Goal: Task Accomplishment & Management: Complete application form

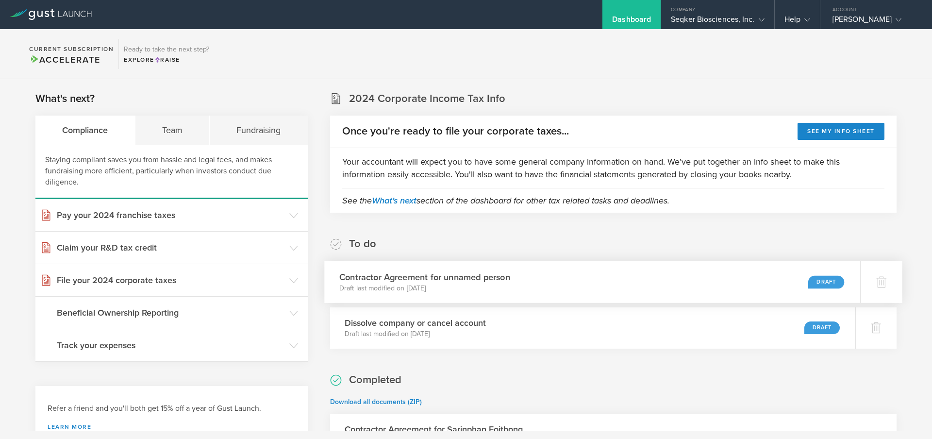
click at [549, 287] on div "Contractor Agreement for unnamed person Draft last modified on Sep 6, 2025 Draft" at bounding box center [592, 282] width 536 height 42
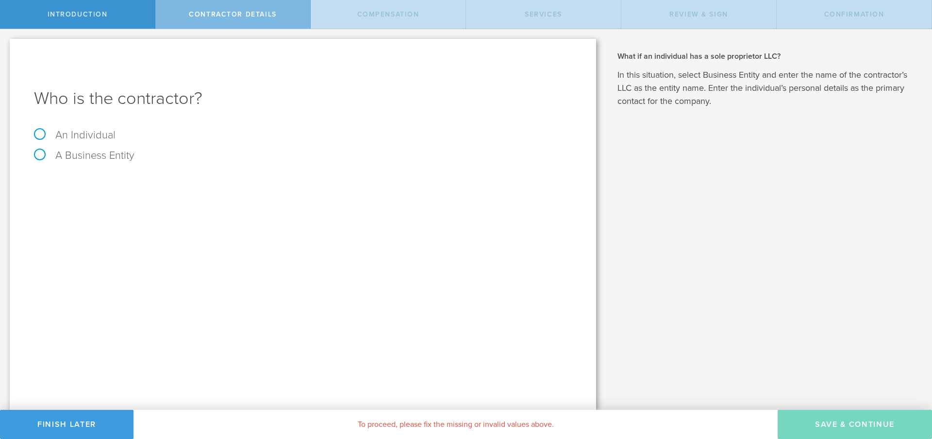
click at [101, 129] on label "An Individual" at bounding box center [75, 135] width 82 height 13
click at [6, 45] on input "An Individual" at bounding box center [3, 37] width 6 height 16
radio input "true"
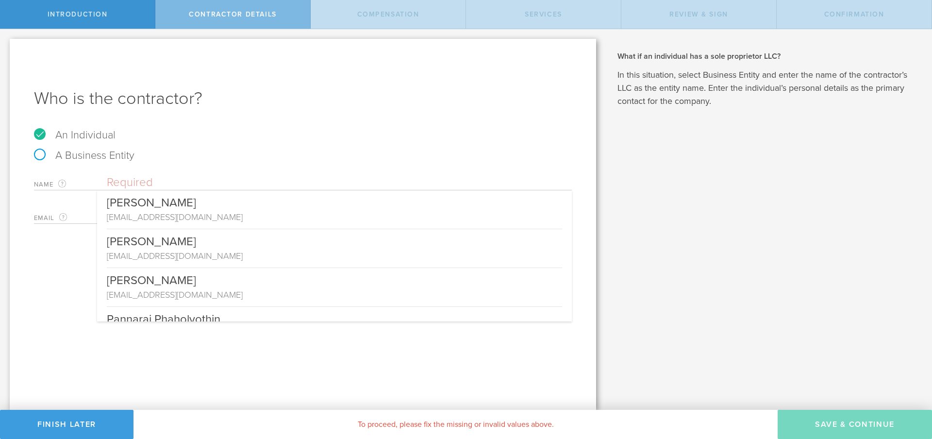
click at [139, 187] on input "text" at bounding box center [339, 182] width 465 height 15
click at [174, 167] on div "A Business Entity" at bounding box center [303, 160] width 538 height 20
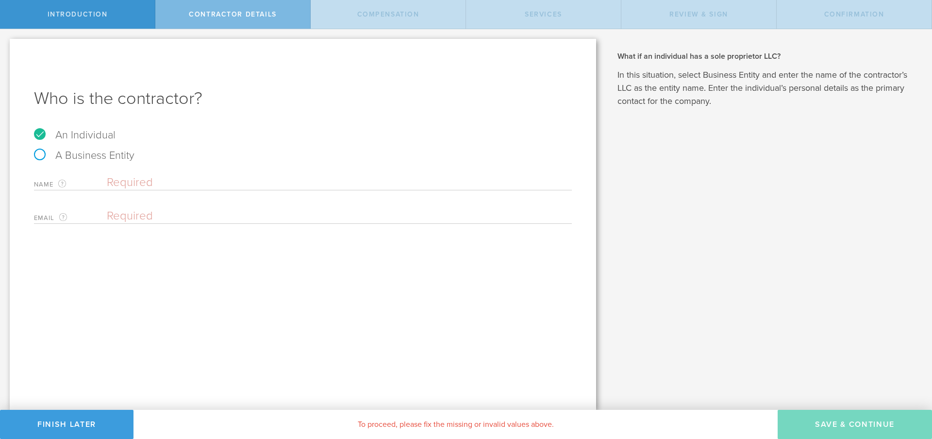
click at [172, 182] on input "text" at bounding box center [339, 182] width 465 height 15
type input "TEST"
type input "test@seqker.com"
click at [316, 291] on div "Who is the contractor? An Individual A Business Entity Name The first and last …" at bounding box center [303, 224] width 586 height 371
click at [411, 327] on div "Who is the contractor? An Individual A Business Entity Name The first and last …" at bounding box center [303, 224] width 586 height 371
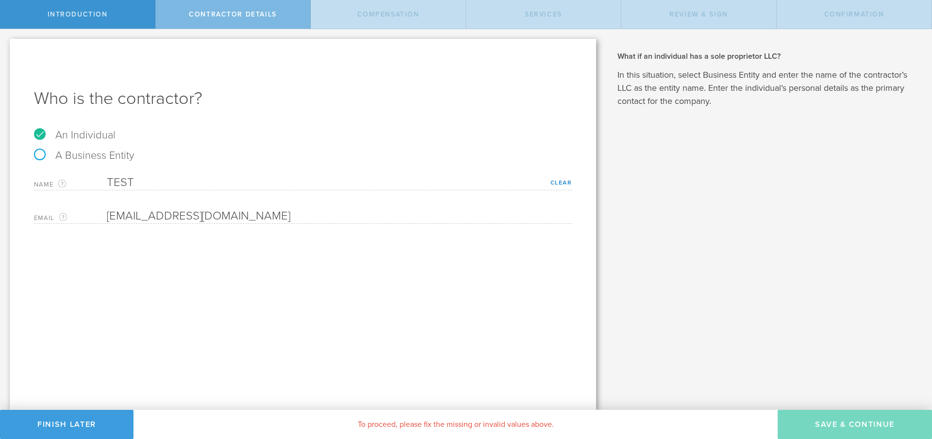
click at [133, 204] on div "Email The email address of the person that you are hiring as a contractor. test…" at bounding box center [303, 214] width 538 height 20
click at [217, 236] on div "Who is the contractor? An Individual A Business Entity Name The first and last …" at bounding box center [303, 224] width 586 height 371
click at [552, 263] on div "Who is the contractor? An Individual A Business Entity Name The first and last …" at bounding box center [303, 224] width 586 height 371
click at [513, 314] on div "Who is the contractor? An Individual A Business Entity Name The first and last …" at bounding box center [303, 224] width 586 height 371
click at [234, 18] on span "Contractor details" at bounding box center [233, 14] width 88 height 8
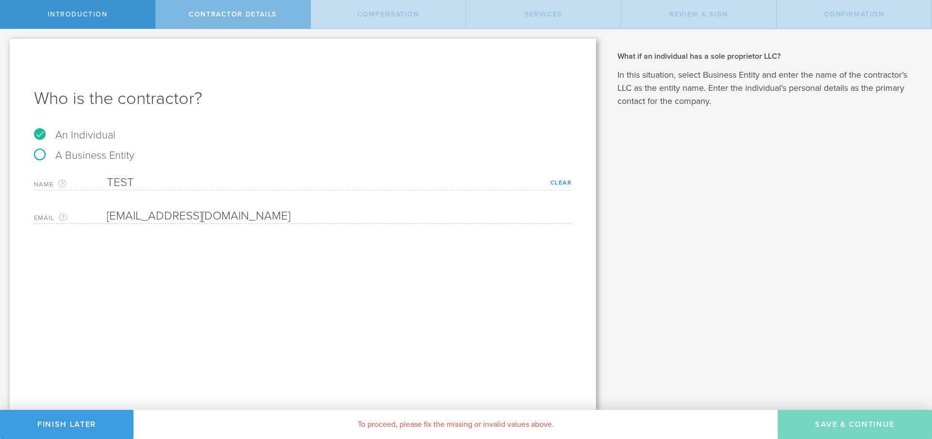
click at [70, 161] on label "A Business Entity" at bounding box center [84, 155] width 100 height 13
click at [6, 45] on input "A Business Entity" at bounding box center [3, 37] width 6 height 16
radio input "true"
click at [72, 139] on label "An Individual" at bounding box center [75, 135] width 82 height 13
click at [6, 45] on input "An Individual" at bounding box center [3, 37] width 6 height 16
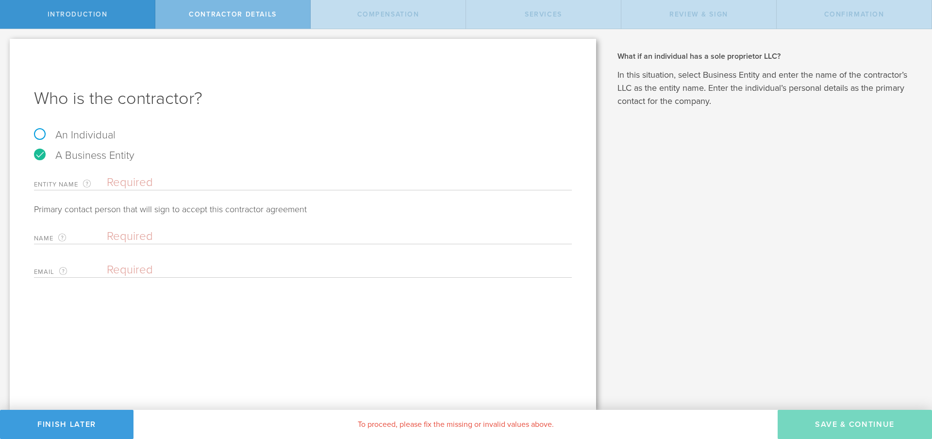
radio input "true"
click at [133, 184] on input "text" at bounding box center [339, 182] width 465 height 15
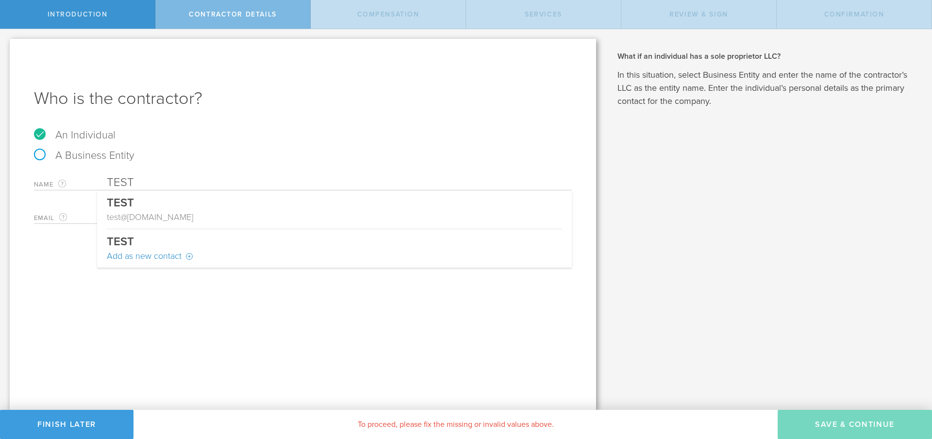
type input "TEST"
click at [27, 292] on div "Who is the contractor? An Individual A Business Entity Name The first and last …" at bounding box center [303, 224] width 586 height 371
click at [564, 182] on link "Clear" at bounding box center [561, 182] width 22 height 7
click at [177, 187] on input "text" at bounding box center [339, 182] width 465 height 15
type input "test2"
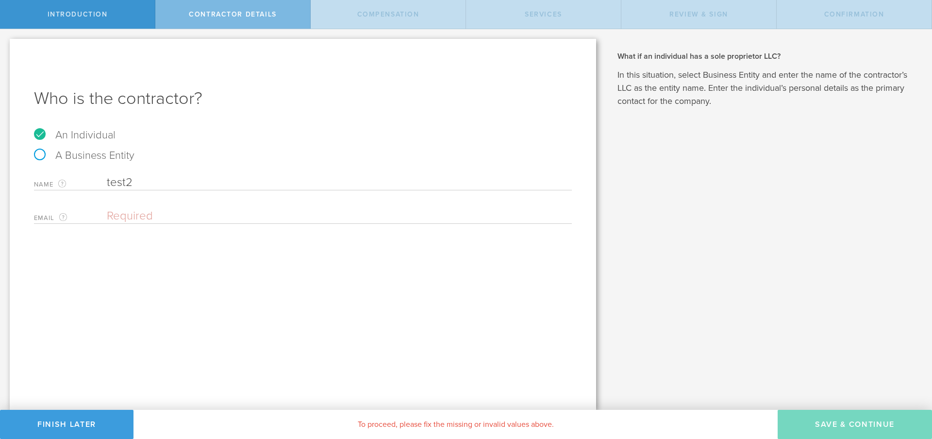
click at [291, 312] on div "Who is the contractor? An Individual A Business Entity Name The first and last …" at bounding box center [303, 224] width 586 height 371
click at [212, 226] on div "Who is the contractor? An Individual A Business Entity Name The first and last …" at bounding box center [303, 224] width 586 height 371
click at [211, 218] on input "email" at bounding box center [337, 216] width 460 height 15
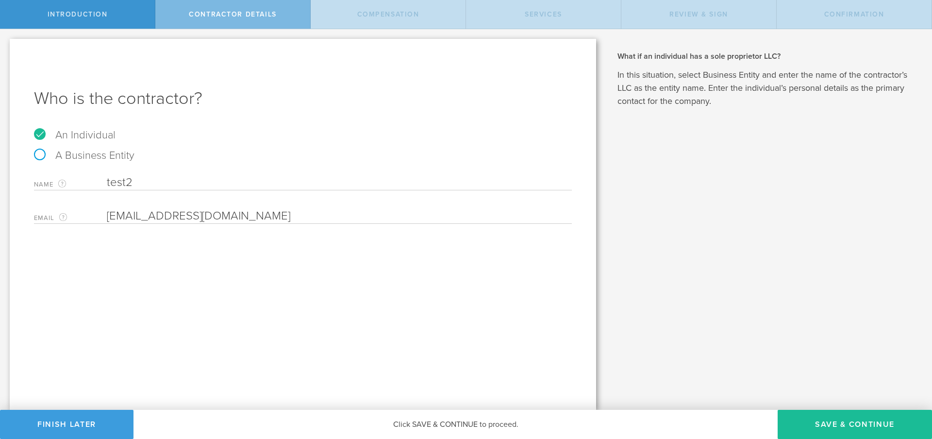
type input "[EMAIL_ADDRESS][DOMAIN_NAME]"
click at [452, 282] on div "Who is the contractor? An Individual A Business Entity Name The first and last …" at bounding box center [303, 224] width 586 height 371
click at [819, 416] on button "Save & Continue" at bounding box center [854, 424] width 154 height 29
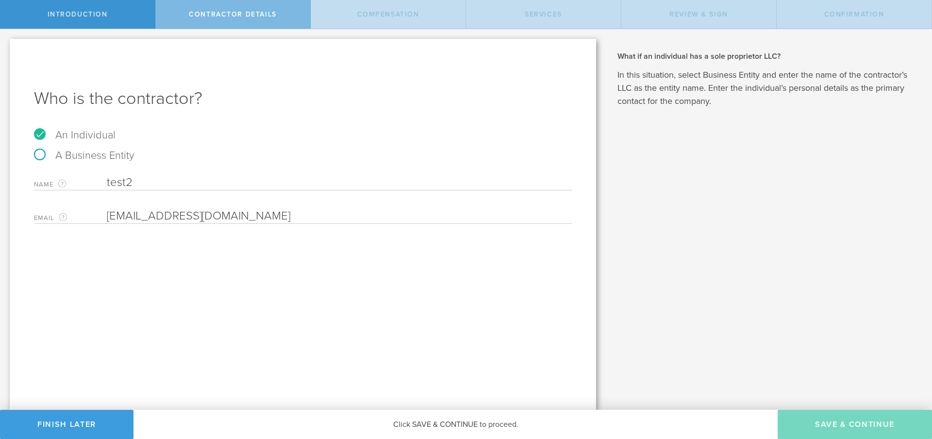
select select "none"
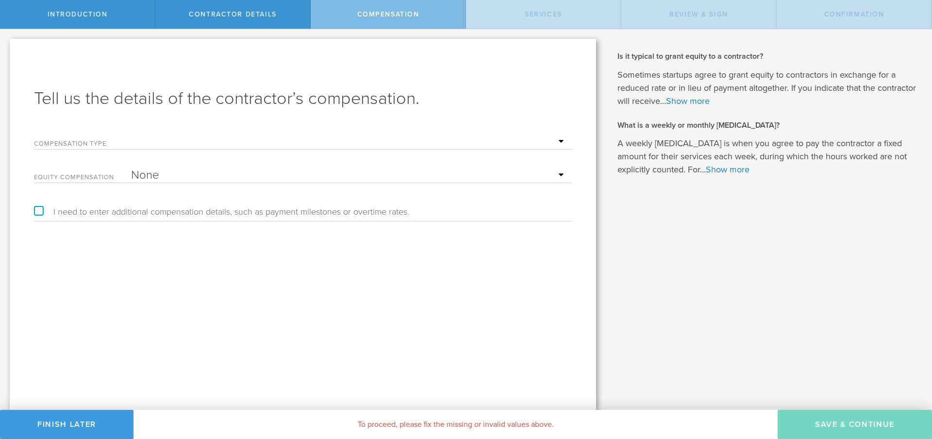
click at [280, 149] on select "Hourly Daily Weekly Retainer Monthly Retainer Project Flat Rate No cash compens…" at bounding box center [349, 141] width 436 height 15
click at [131, 134] on select "Hourly Daily Weekly Retainer Monthly Retainer Project Flat Rate No cash compens…" at bounding box center [349, 141] width 436 height 15
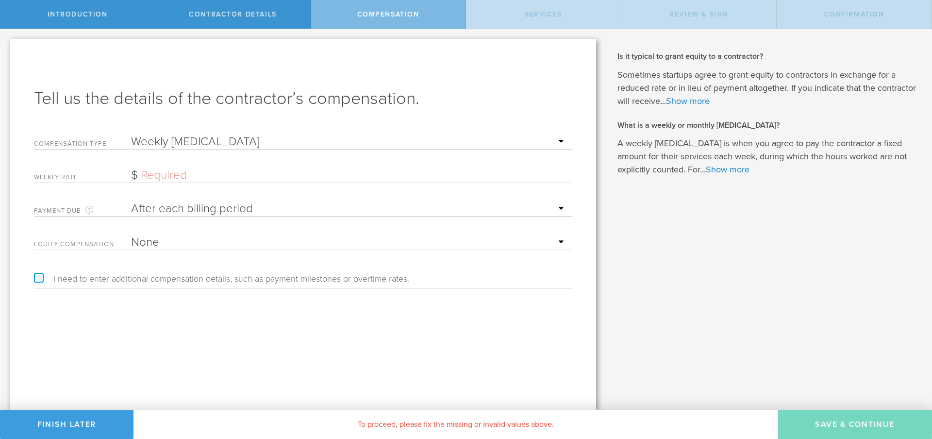
click at [272, 146] on select "Hourly Daily Weekly Retainer Monthly Retainer Project Flat Rate No cash compens…" at bounding box center [349, 141] width 436 height 15
click at [131, 134] on select "Hourly Daily Weekly Retainer Monthly Retainer Project Flat Rate No cash compens…" at bounding box center [349, 141] width 436 height 15
click at [258, 142] on select "Hourly Daily Weekly Retainer Monthly Retainer Project Flat Rate No cash compens…" at bounding box center [349, 141] width 436 height 15
select select "dailyFlatRate"
click at [131, 134] on select "Hourly Daily Weekly Retainer Monthly Retainer Project Flat Rate No cash compens…" at bounding box center [349, 141] width 436 height 15
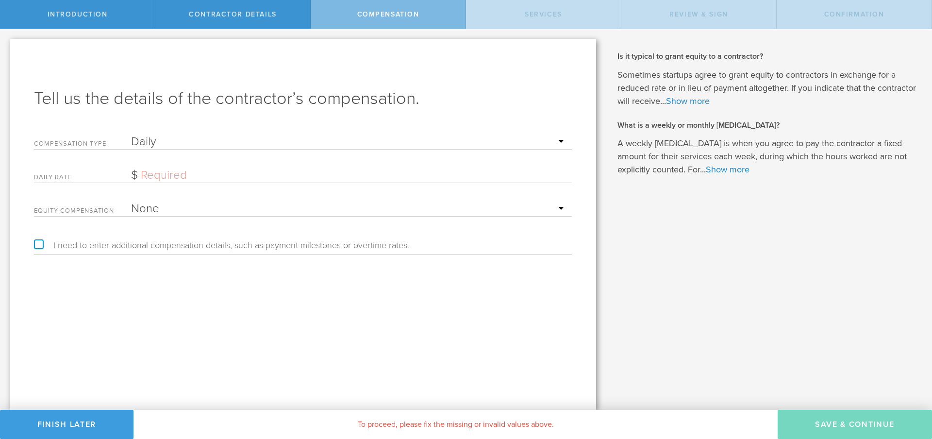
click at [248, 174] on input "text" at bounding box center [349, 175] width 436 height 15
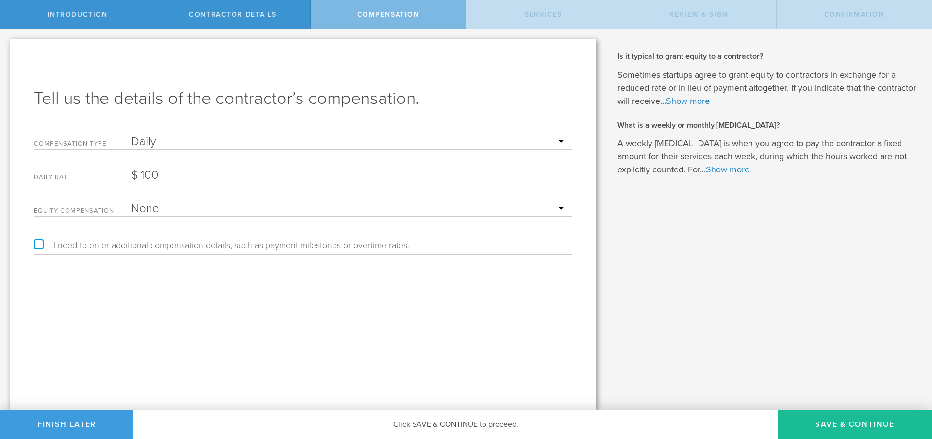
type input "100"
click at [290, 313] on div "Tell us the details of the contractor’s compensation. Compensation Type Hourly …" at bounding box center [303, 224] width 586 height 371
click at [250, 210] on select "None Stock Grant" at bounding box center [349, 208] width 436 height 15
click at [131, 201] on select "None Stock Grant" at bounding box center [349, 208] width 436 height 15
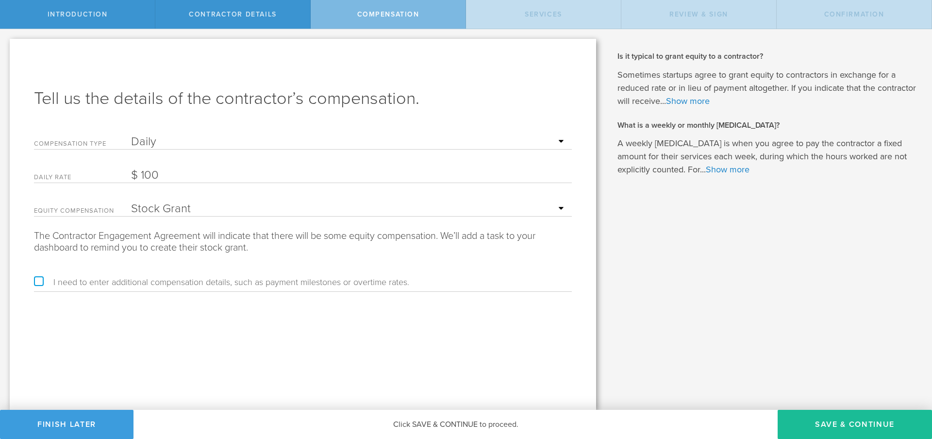
click at [248, 209] on select "None Stock Grant" at bounding box center [349, 208] width 436 height 15
select select "none"
click at [131, 201] on select "None Stock Grant" at bounding box center [349, 208] width 436 height 15
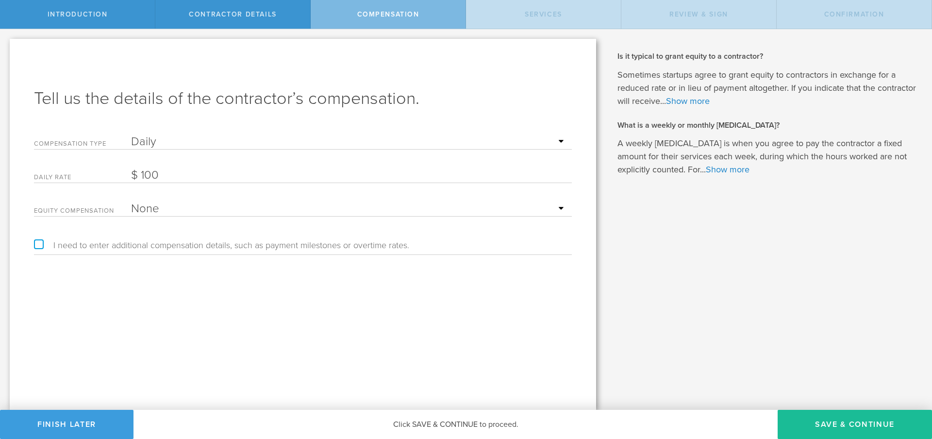
click at [248, 247] on label "I need to enter additional compensation details, such as payment milestones or …" at bounding box center [221, 245] width 375 height 9
click at [6, 45] on input "I need to enter additional compensation details, such as payment milestones or …" at bounding box center [3, 37] width 6 height 16
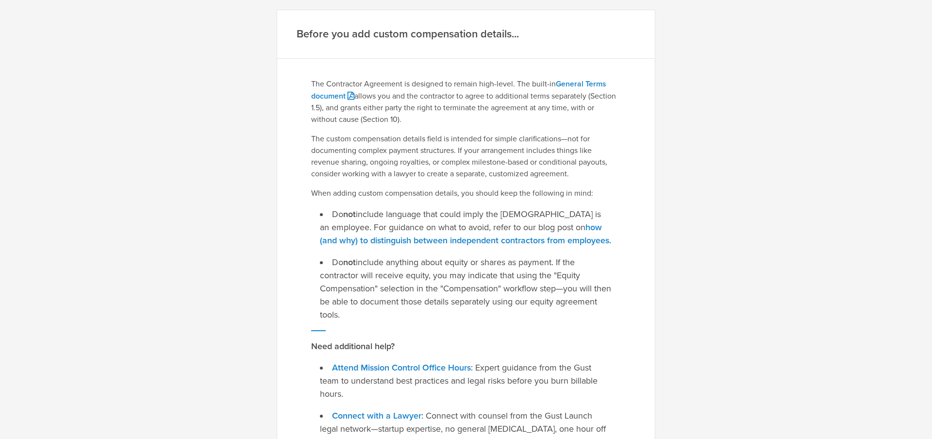
scroll to position [147, 0]
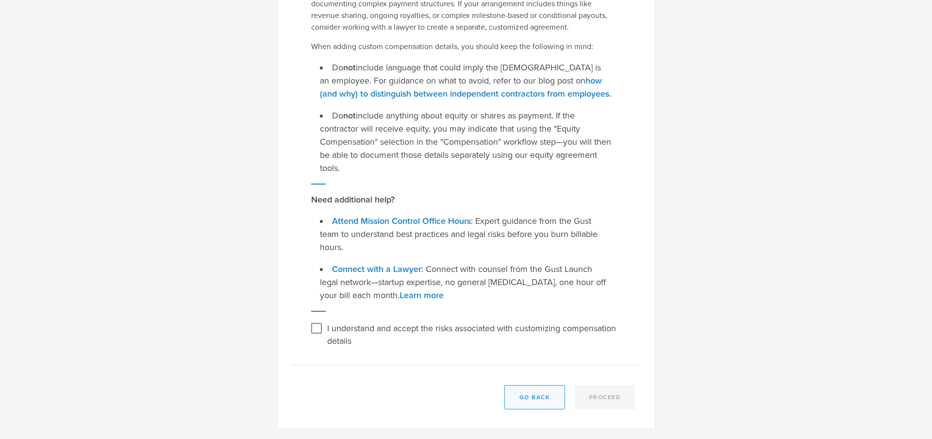
click at [536, 396] on button "Go Back" at bounding box center [534, 397] width 61 height 24
checkbox input "false"
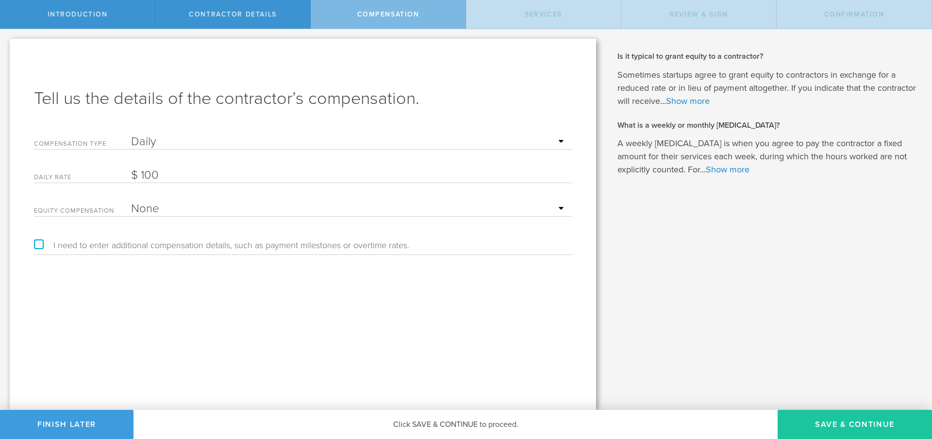
click at [824, 419] on button "Save & Continue" at bounding box center [854, 424] width 154 height 29
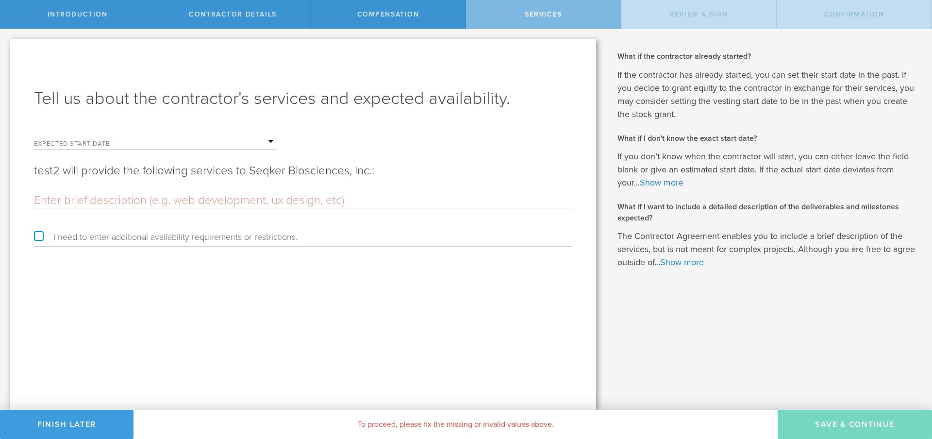
click at [219, 145] on input "text" at bounding box center [204, 141] width 146 height 15
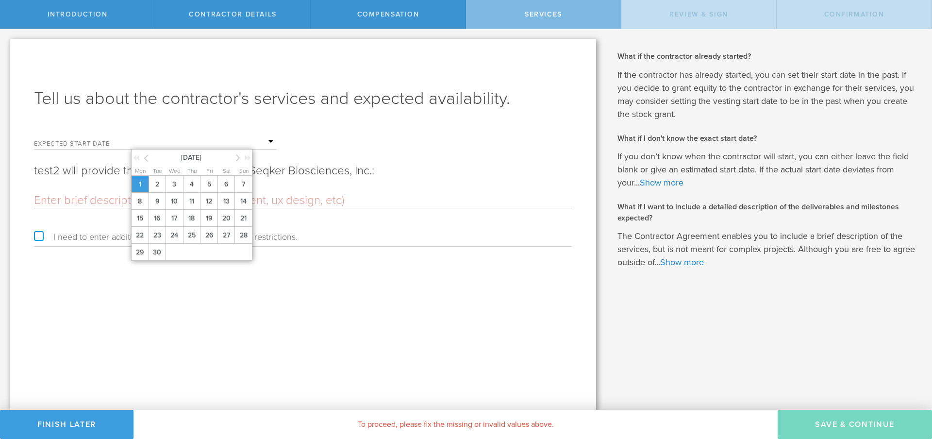
click at [140, 188] on span "1" at bounding box center [139, 184] width 17 height 17
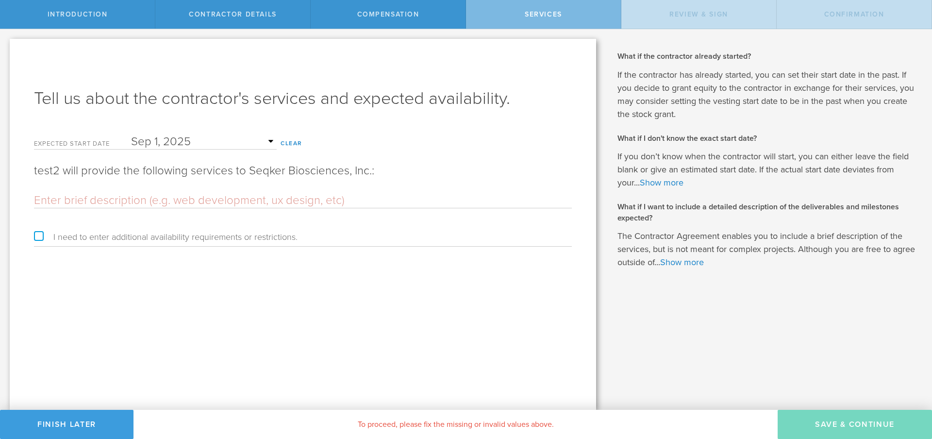
click at [237, 200] on input "text" at bounding box center [303, 200] width 538 height 15
type input "R"
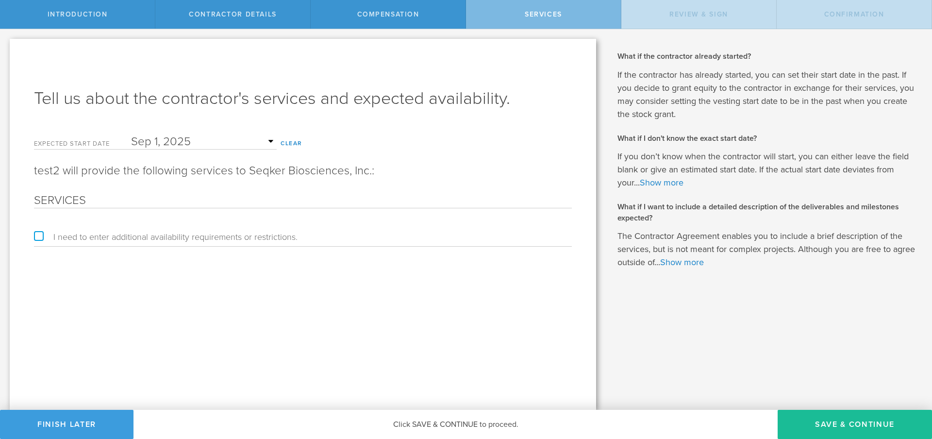
type input "SERVICES"
click at [234, 237] on label "I need to enter additional availability requirements or restrictions." at bounding box center [166, 236] width 264 height 9
click at [6, 45] on input "I need to enter additional availability requirements or restrictions." at bounding box center [3, 37] width 6 height 16
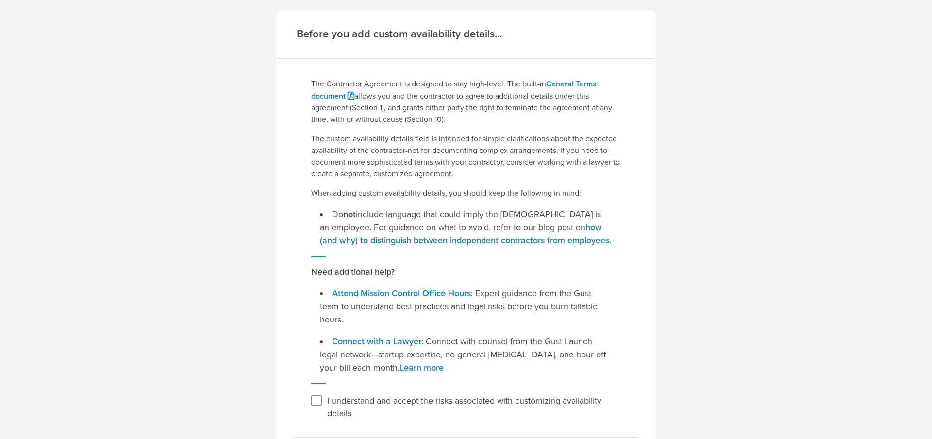
click at [227, 231] on div "Before you add custom availability details... The Contractor Agreement is desig…" at bounding box center [466, 219] width 932 height 439
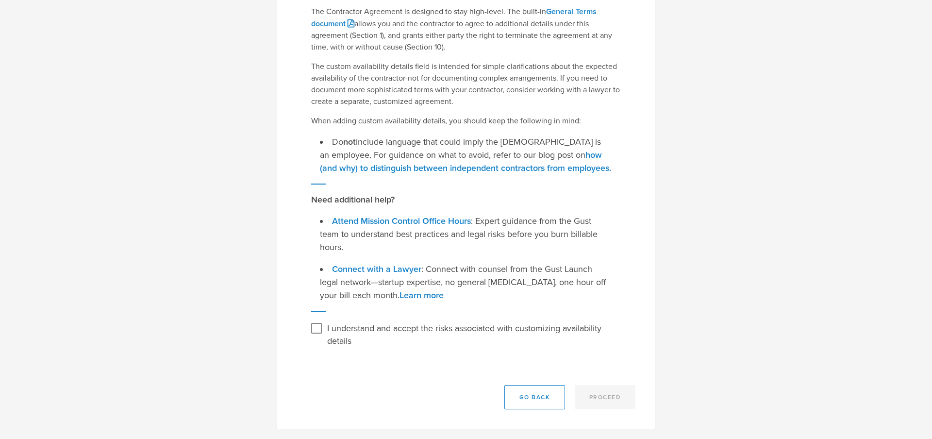
drag, startPoint x: 538, startPoint y: 409, endPoint x: 539, endPoint y: 403, distance: 5.4
click at [538, 408] on button "Go Back" at bounding box center [534, 397] width 61 height 24
checkbox input "false"
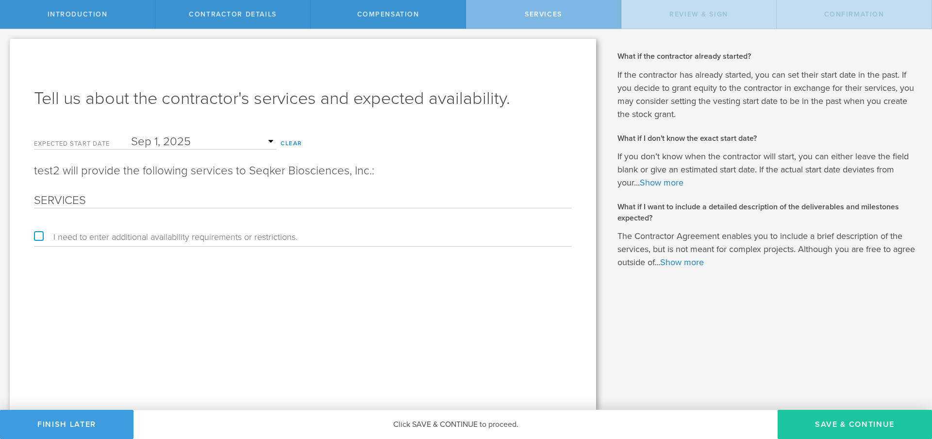
click at [814, 417] on button "Save & Continue" at bounding box center [854, 424] width 154 height 29
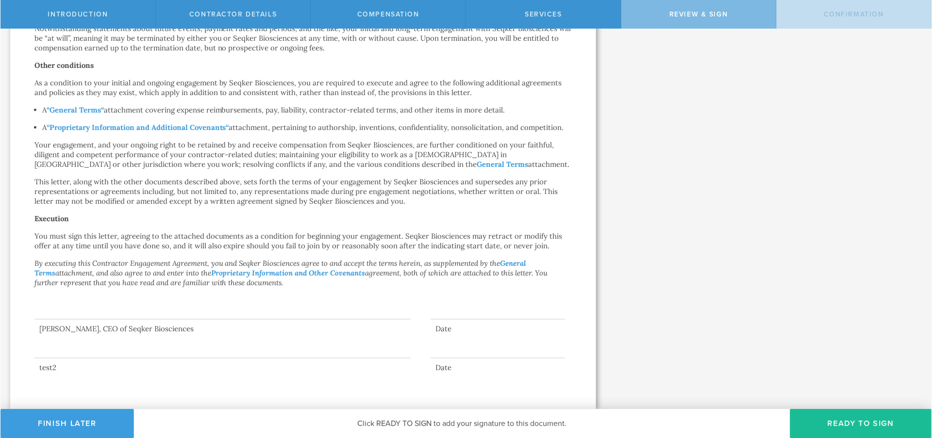
scroll to position [0, 0]
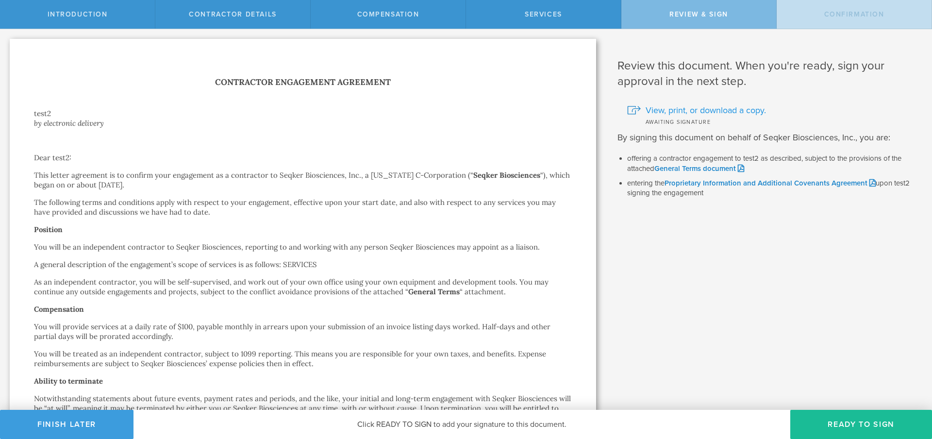
click at [680, 108] on span "View, print, or download a copy." at bounding box center [705, 110] width 120 height 13
click at [700, 168] on link "General Terms document" at bounding box center [699, 168] width 90 height 9
click at [729, 183] on link "Proprietary Information and Additional Covenants Agreement" at bounding box center [769, 183] width 211 height 9
click at [401, 15] on span "Compensation" at bounding box center [388, 14] width 62 height 8
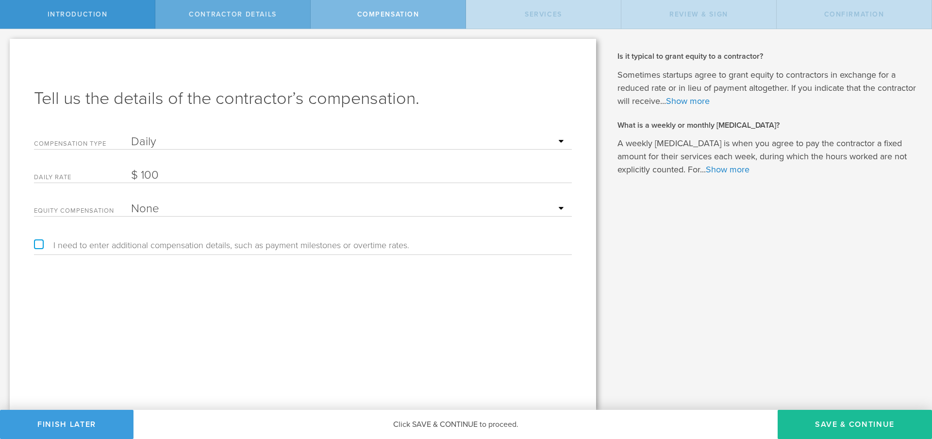
click at [294, 13] on div "Contractor details" at bounding box center [232, 14] width 155 height 29
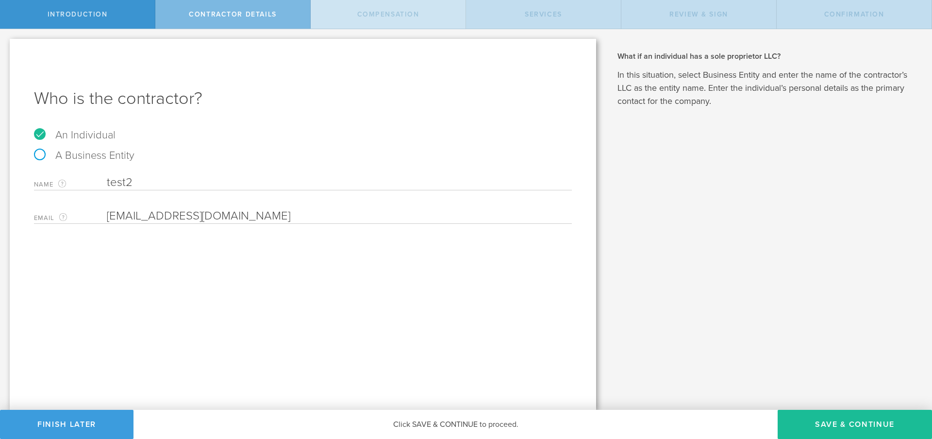
click at [345, 21] on div "Compensation" at bounding box center [388, 14] width 155 height 29
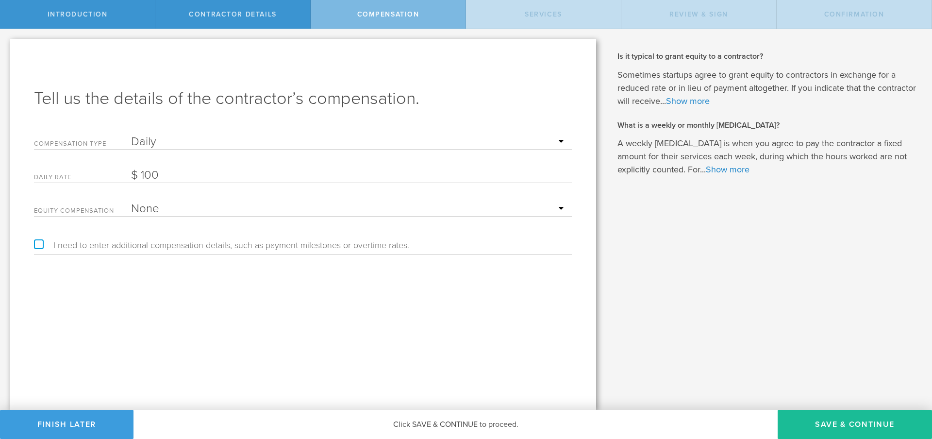
click at [333, 137] on select "Hourly Daily Weekly Retainer Monthly Retainer Project Flat Rate No cash compens…" at bounding box center [349, 141] width 436 height 15
click at [246, 132] on div "Compensation Type Hourly Daily Weekly Retainer Monthly Retainer Project Flat Ra…" at bounding box center [303, 140] width 538 height 20
click at [246, 133] on div "Compensation Type Hourly Daily Weekly Retainer Monthly Retainer Project Flat Ra…" at bounding box center [303, 140] width 538 height 20
click at [245, 150] on form "Compensation Type Hourly Daily Weekly Retainer Monthly Retainer Project Flat Ra…" at bounding box center [303, 173] width 538 height 87
click at [245, 144] on select "Hourly Daily Weekly Retainer Monthly Retainer Project Flat Rate No cash compens…" at bounding box center [349, 141] width 436 height 15
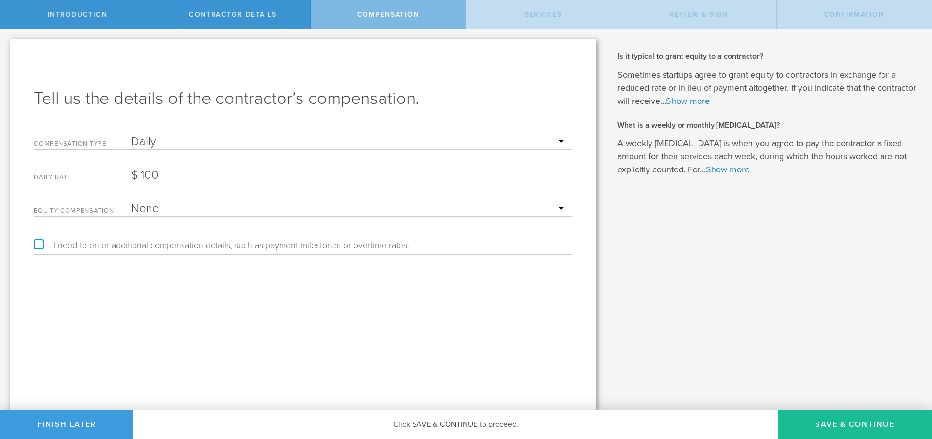
select select "weeklyRetainer"
click at [131, 134] on select "Hourly Daily Weekly Retainer Monthly Retainer Project Flat Rate No cash compens…" at bounding box center [349, 141] width 436 height 15
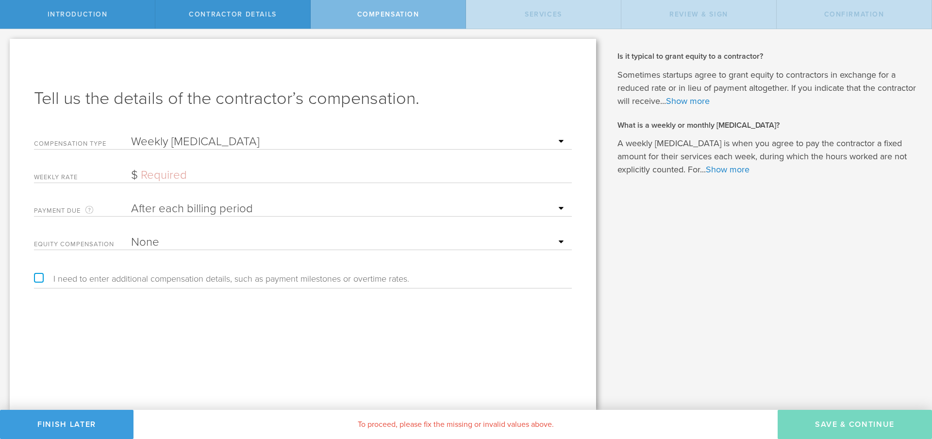
click at [246, 175] on input "text" at bounding box center [349, 175] width 436 height 15
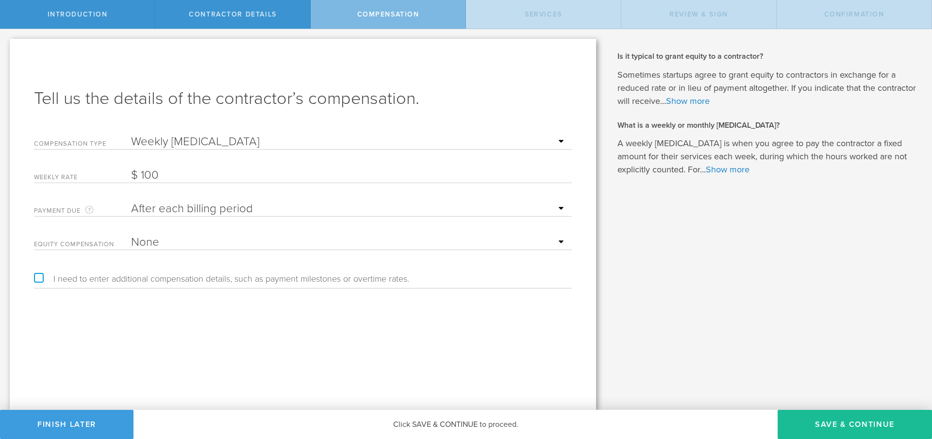
type input "100"
click at [329, 364] on div "Tell us the details of the contractor’s compensation. Compensation Type Hourly …" at bounding box center [303, 224] width 586 height 371
click at [308, 218] on form "Compensation Type Hourly Daily Weekly Retainer Monthly Retainer Project Flat Ra…" at bounding box center [303, 190] width 538 height 120
click at [307, 206] on select "After each billing period Before each billing period" at bounding box center [349, 208] width 436 height 15
click at [863, 416] on button "Save & Continue" at bounding box center [854, 424] width 154 height 29
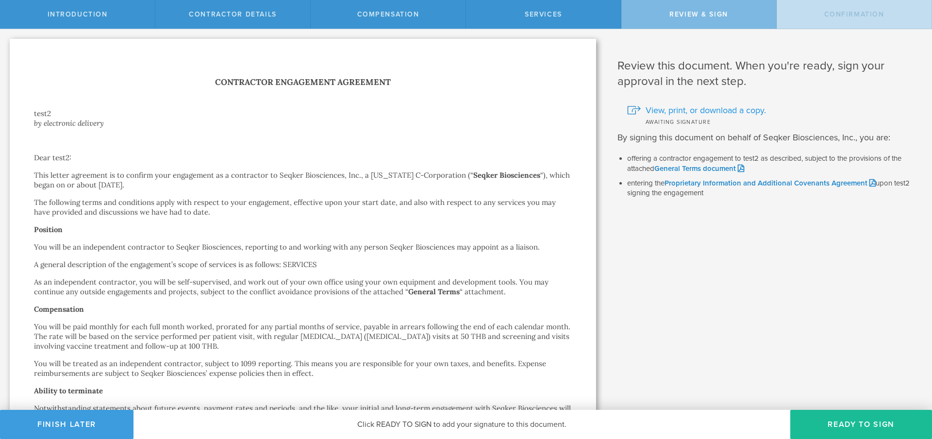
click at [709, 107] on span "View, print, or download a copy." at bounding box center [705, 110] width 120 height 13
click at [430, 11] on div "Compensation" at bounding box center [388, 14] width 155 height 29
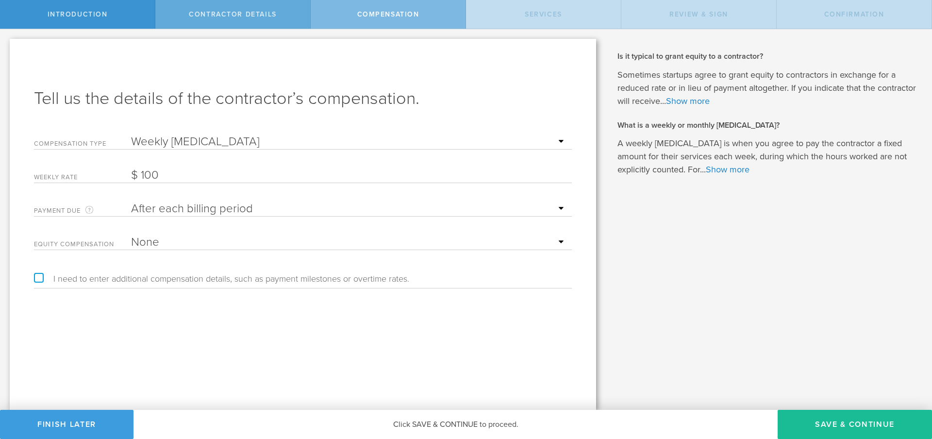
click at [255, 18] on div "Contractor details" at bounding box center [232, 14] width 155 height 29
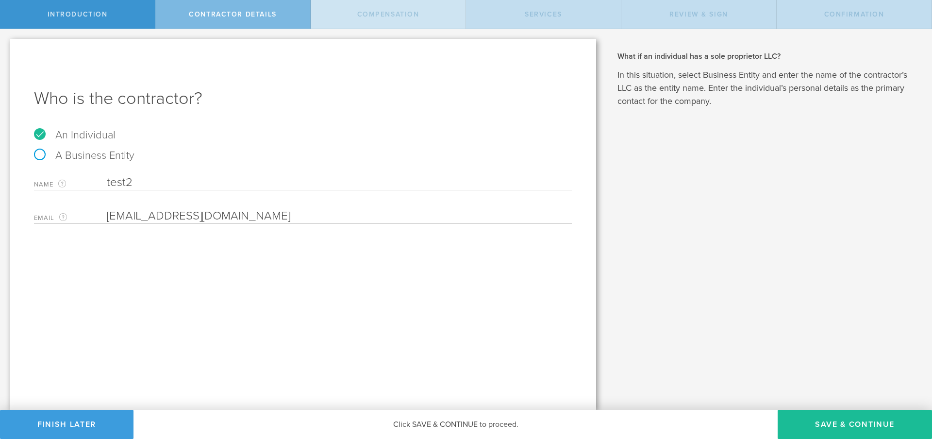
click at [395, 17] on span "Compensation" at bounding box center [388, 14] width 62 height 8
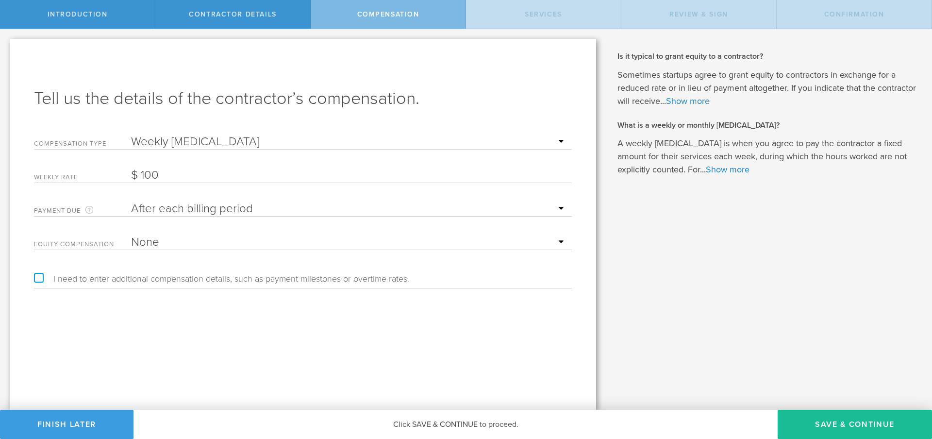
click at [247, 142] on select "Hourly Daily Weekly Retainer Monthly Retainer Project Flat Rate No cash compens…" at bounding box center [349, 141] width 436 height 15
click at [240, 211] on select "After each billing period Before each billing period" at bounding box center [349, 208] width 436 height 15
select select "before"
click at [131, 201] on select "After each billing period Before each billing period" at bounding box center [349, 208] width 436 height 15
click at [347, 322] on div "Tell us the details of the contractor’s compensation. Compensation Type Hourly …" at bounding box center [303, 224] width 586 height 371
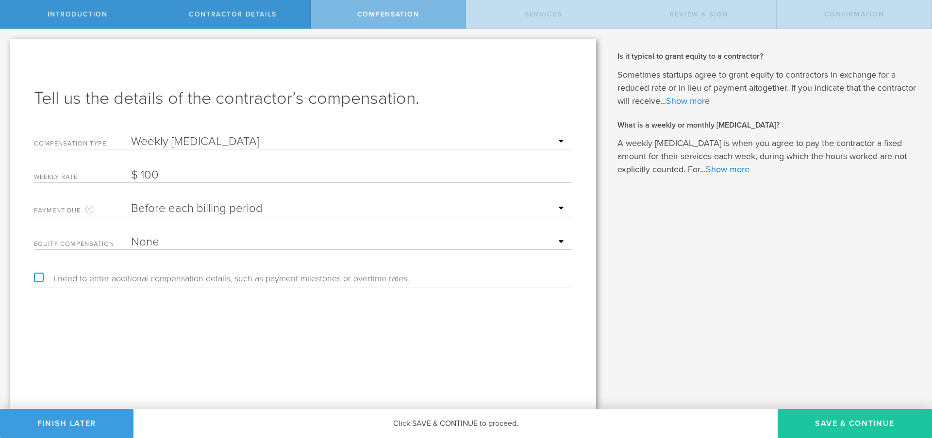
click at [870, 415] on button "Save & Continue" at bounding box center [854, 423] width 154 height 29
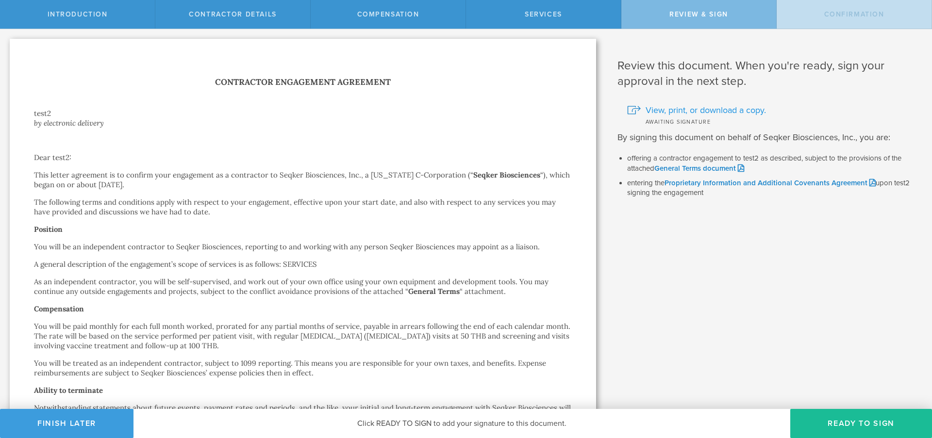
click at [696, 114] on span "View, print, or download a copy." at bounding box center [705, 110] width 120 height 13
click at [425, 219] on div "Contractor Engagement Agreement test2 by electronic delivery Dear test2: This l…" at bounding box center [303, 413] width 538 height 677
click at [401, 19] on div "Compensation" at bounding box center [388, 14] width 155 height 29
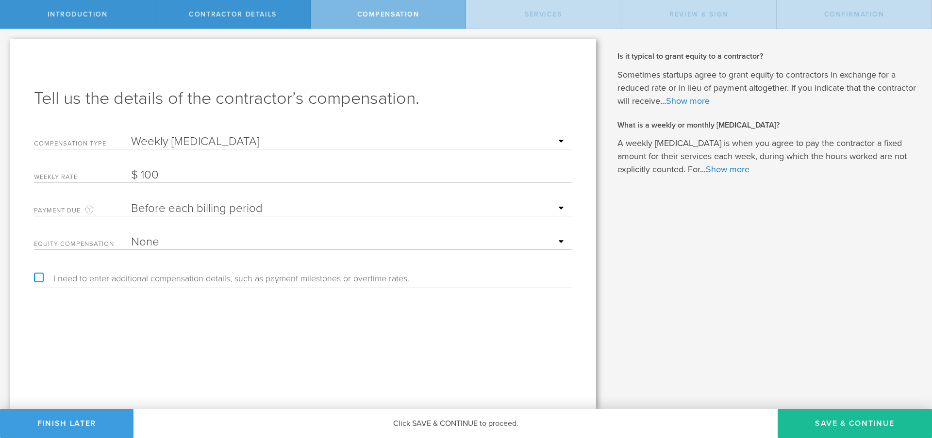
click at [234, 243] on select "None Stock Grant" at bounding box center [349, 242] width 436 height 15
click at [222, 152] on form "Compensation Type Hourly Daily Weekly Retainer Monthly Retainer Project Flat Ra…" at bounding box center [303, 190] width 538 height 120
click at [220, 146] on select "Hourly Daily Weekly Retainer Monthly Retainer Project Flat Rate No cash compens…" at bounding box center [349, 141] width 436 height 15
click at [131, 134] on select "Hourly Daily Weekly Retainer Monthly Retainer Project Flat Rate No cash compens…" at bounding box center [349, 141] width 436 height 15
click at [219, 141] on select "Hourly Daily Weekly Retainer Monthly Retainer Project Flat Rate No cash compens…" at bounding box center [349, 141] width 436 height 15
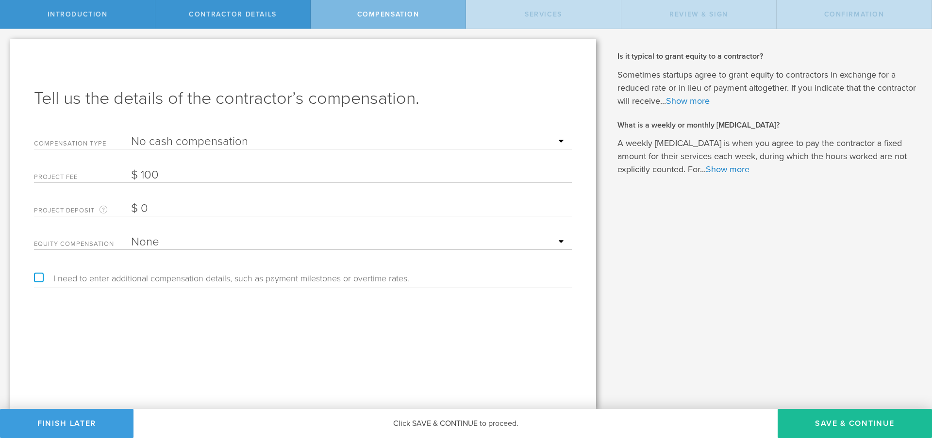
click at [131, 134] on select "Hourly Daily Weekly Retainer Monthly Retainer Project Flat Rate No cash compens…" at bounding box center [349, 141] width 436 height 15
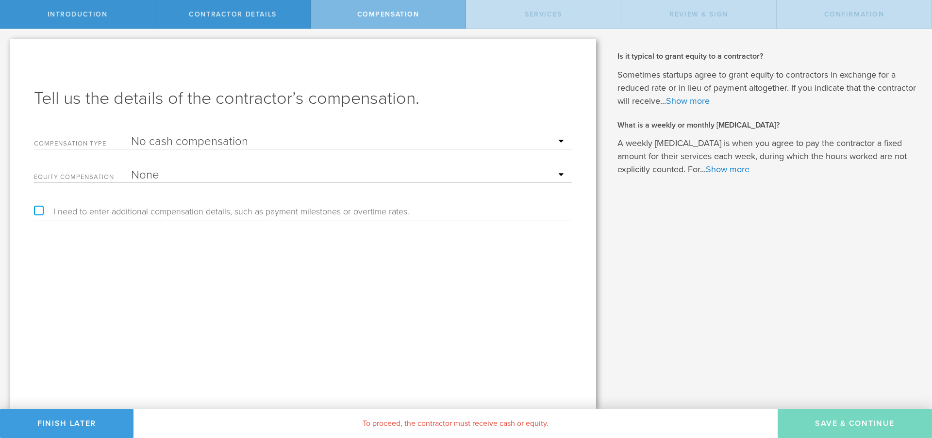
click at [244, 145] on select "Hourly Daily Weekly Retainer Monthly Retainer Project Flat Rate No cash compens…" at bounding box center [349, 141] width 436 height 15
select select "project"
click at [131, 134] on select "Hourly Daily Weekly Retainer Monthly Retainer Project Flat Rate No cash compens…" at bounding box center [349, 141] width 436 height 15
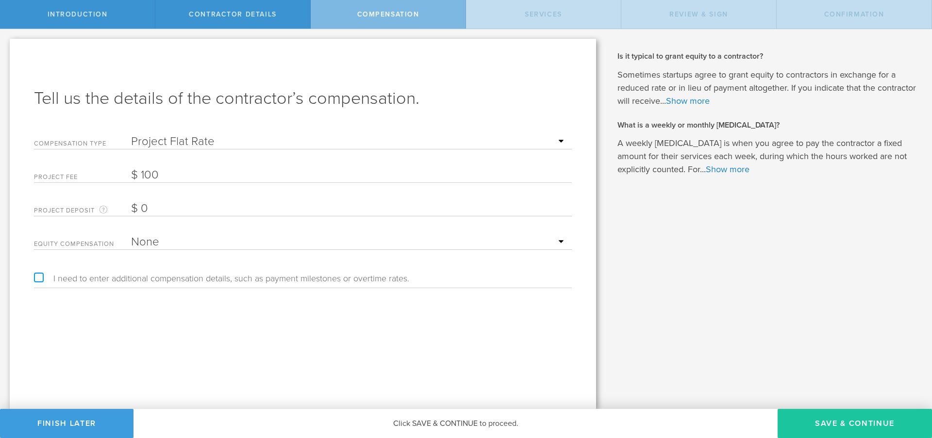
click at [841, 419] on button "Save & Continue" at bounding box center [854, 423] width 154 height 29
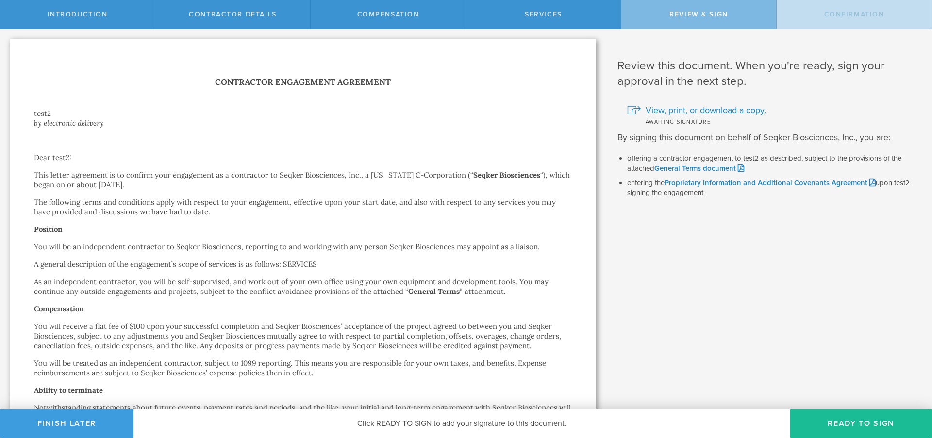
click at [701, 102] on div "View, print, or download a copy. Awaiting signature" at bounding box center [767, 107] width 300 height 37
click at [700, 105] on span "View, print, or download a copy." at bounding box center [705, 110] width 120 height 13
click at [346, 19] on div "Compensation" at bounding box center [388, 14] width 155 height 29
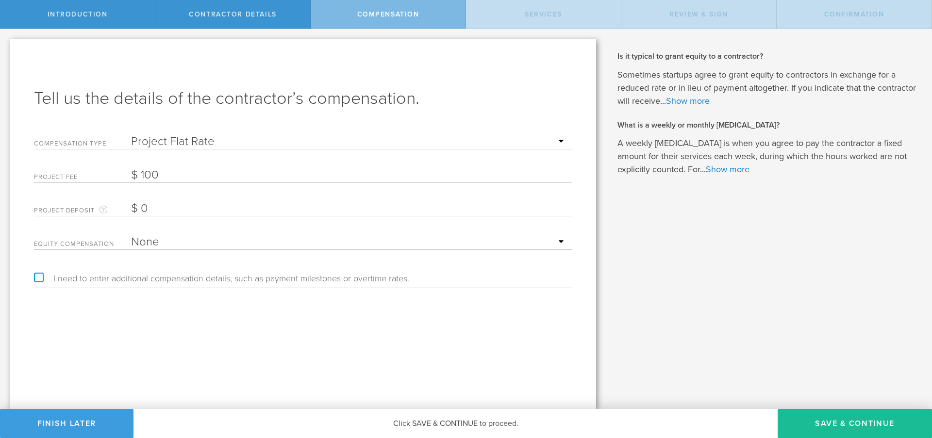
click at [196, 244] on select "None Stock Grant" at bounding box center [349, 242] width 436 height 15
select select "stock"
click at [131, 235] on select "None Stock Grant" at bounding box center [349, 242] width 436 height 15
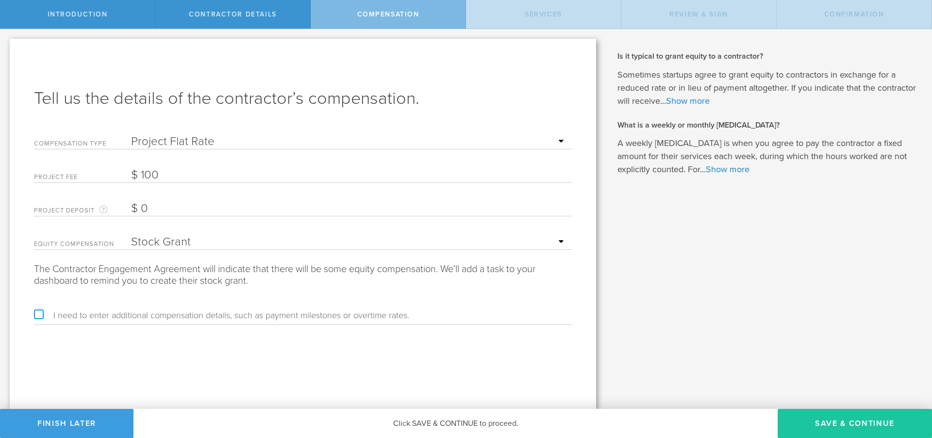
click at [841, 420] on button "Save & Continue" at bounding box center [854, 423] width 154 height 29
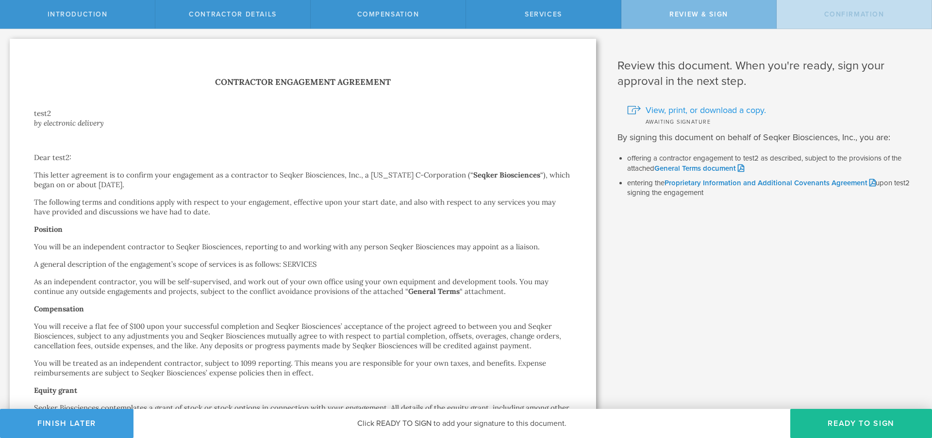
click at [714, 109] on span "View, print, or download a copy." at bounding box center [705, 110] width 120 height 13
click at [271, 7] on div "Contractor details" at bounding box center [232, 14] width 155 height 29
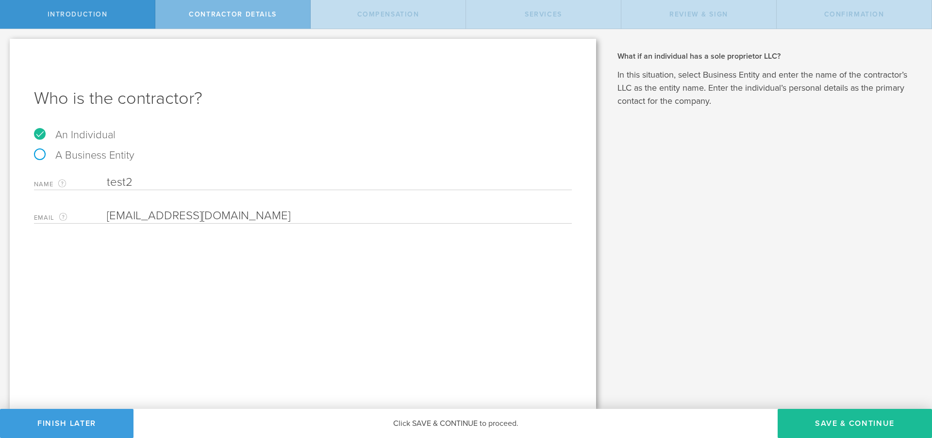
click at [113, 151] on label "A Business Entity" at bounding box center [84, 155] width 100 height 13
click at [6, 45] on input "A Business Entity" at bounding box center [3, 37] width 6 height 16
radio input "true"
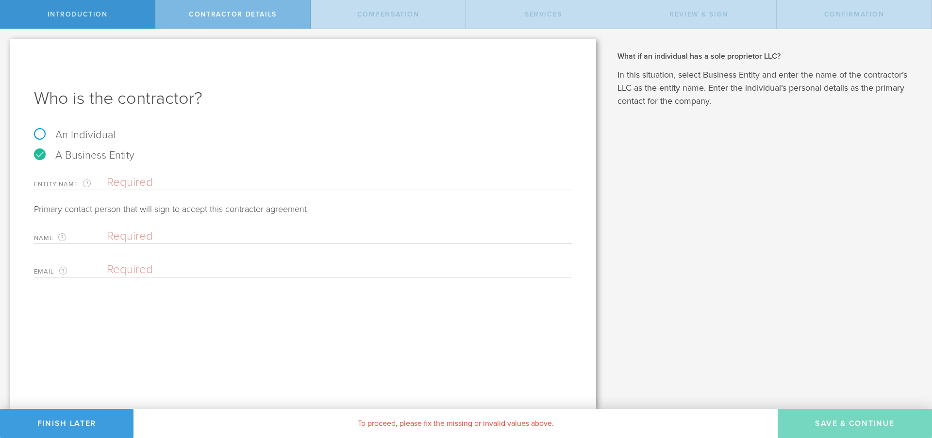
click at [152, 183] on input "text" at bounding box center [339, 182] width 465 height 15
type input "TEST"
type input "test2 test2"
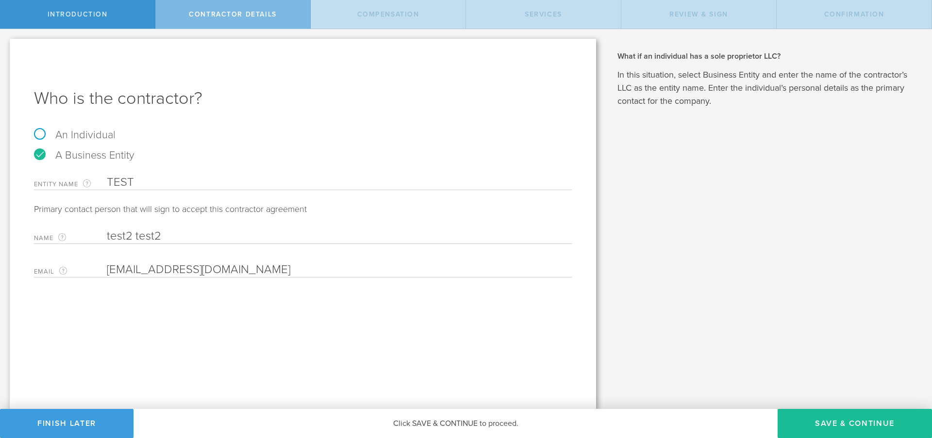
type input "test@gmail.com"
click at [524, 365] on div "Who is the contractor? An Individual A Business Entity Entity Name The name of …" at bounding box center [303, 224] width 586 height 370
click at [809, 414] on button "Save & Continue" at bounding box center [854, 423] width 154 height 29
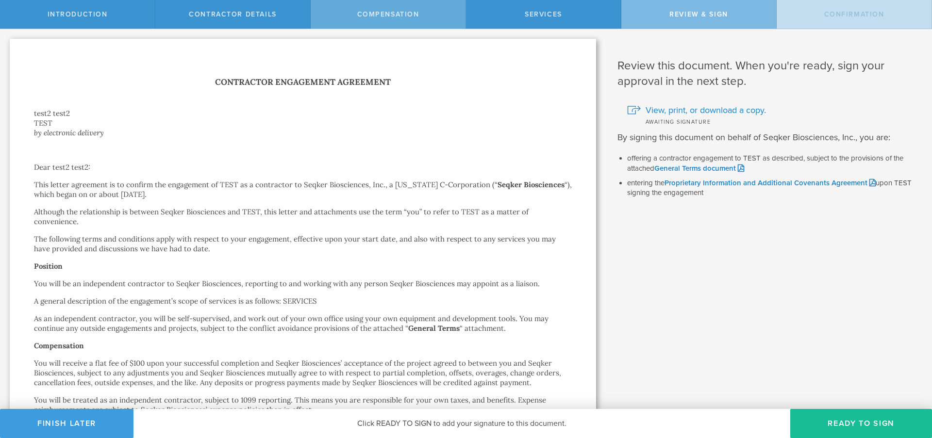
click at [380, 17] on span "Compensation" at bounding box center [388, 14] width 62 height 8
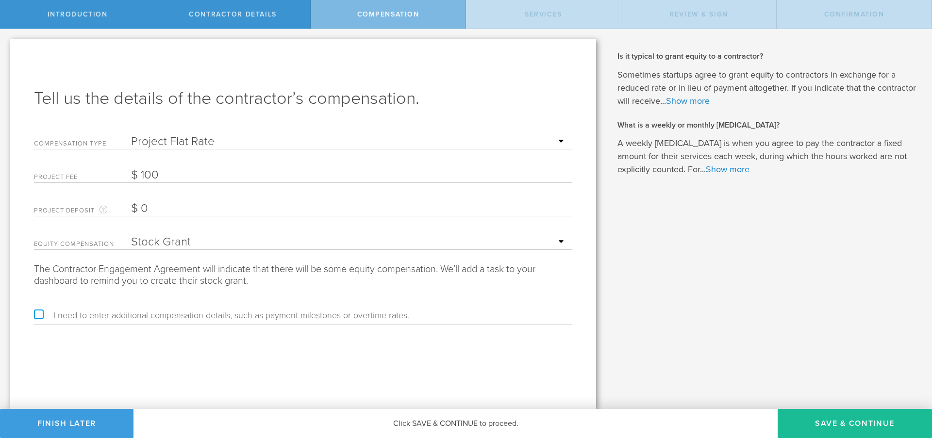
click at [285, 141] on select "Hourly Daily Weekly Retainer Monthly Retainer Project Flat Rate No cash compens…" at bounding box center [349, 141] width 436 height 15
click at [692, 4] on div "Review & sign" at bounding box center [698, 14] width 155 height 29
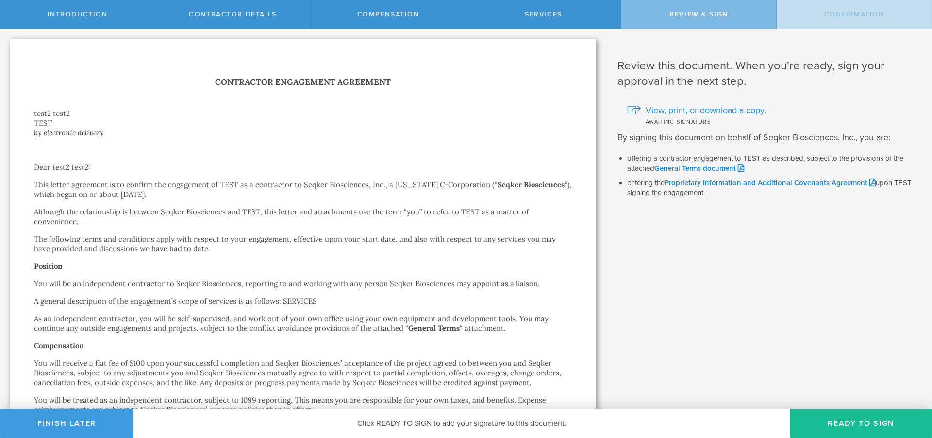
click at [723, 109] on span "View, print, or download a copy." at bounding box center [705, 110] width 120 height 13
click at [71, 430] on button "Finish Later" at bounding box center [66, 423] width 133 height 29
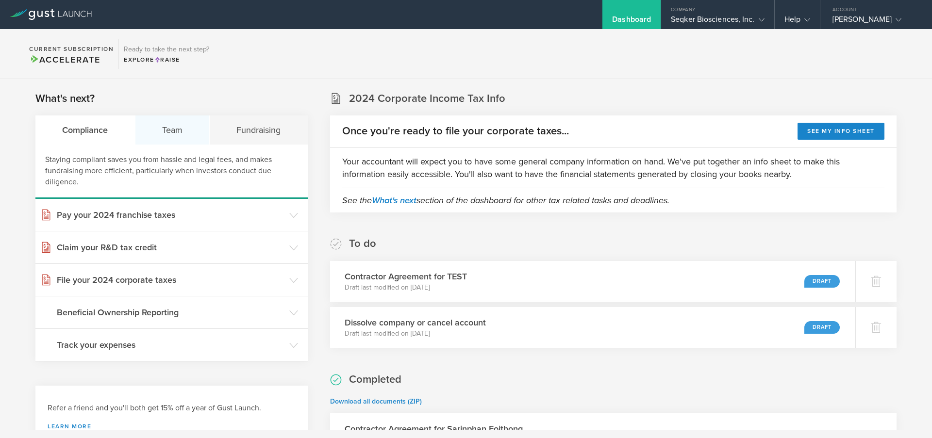
click at [168, 129] on div "Team" at bounding box center [172, 130] width 75 height 29
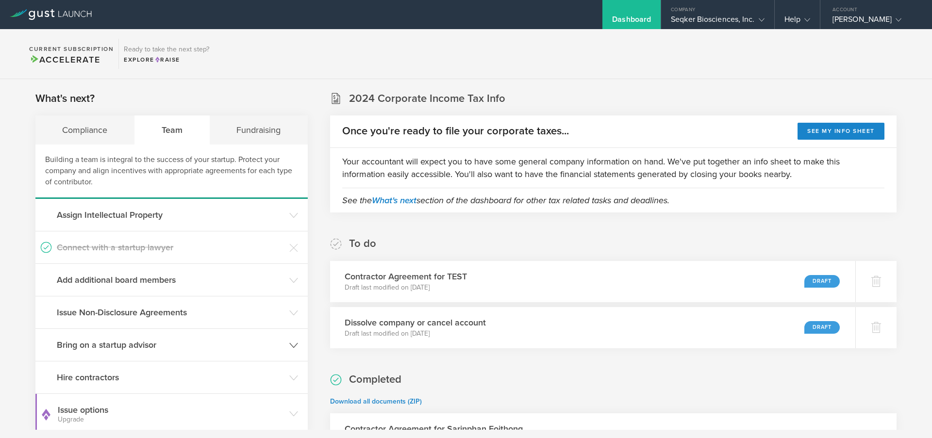
click at [201, 330] on header "Bring on a startup advisor" at bounding box center [171, 345] width 272 height 32
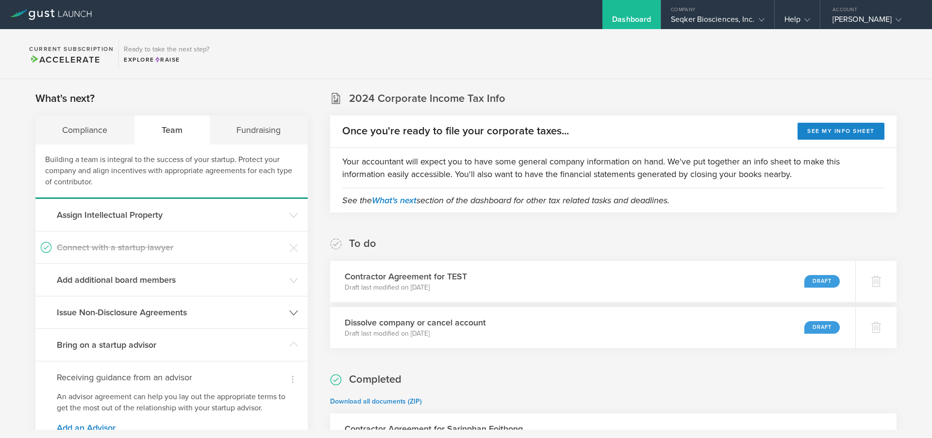
scroll to position [156, 0]
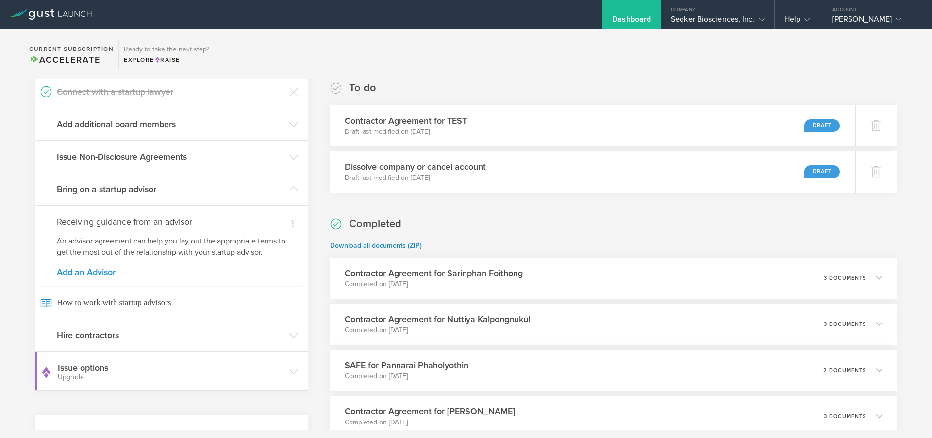
click at [96, 270] on link "Add an Advisor" at bounding box center [172, 272] width 230 height 9
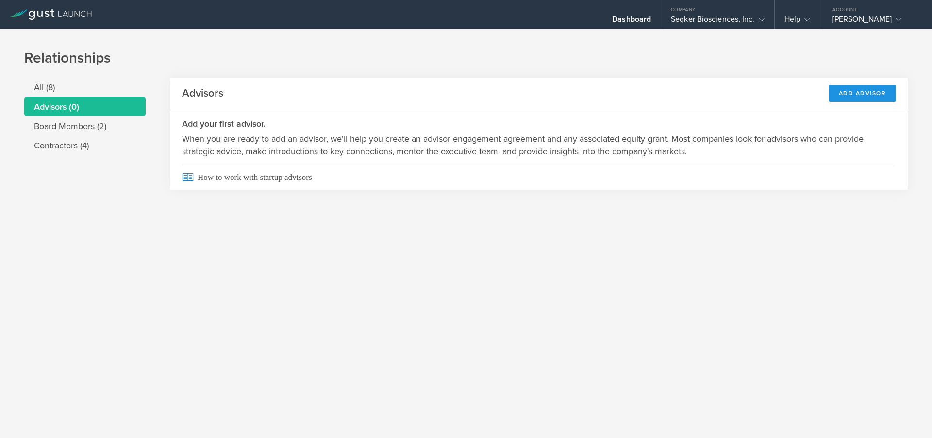
click at [845, 91] on div "Add Advisor" at bounding box center [862, 93] width 67 height 17
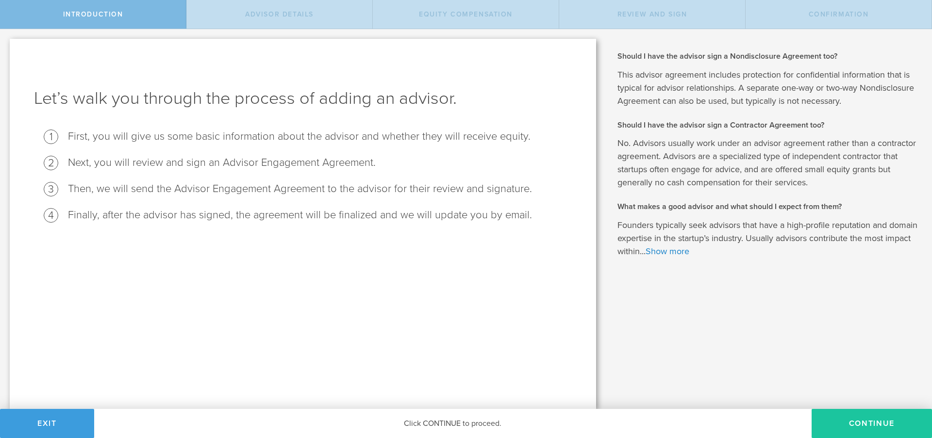
click at [845, 419] on button "Continue" at bounding box center [871, 423] width 120 height 29
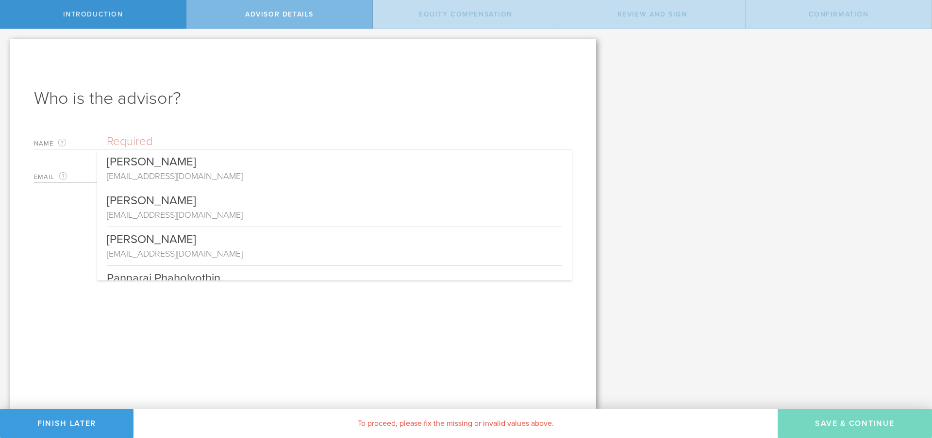
click at [286, 143] on input "text" at bounding box center [339, 141] width 465 height 15
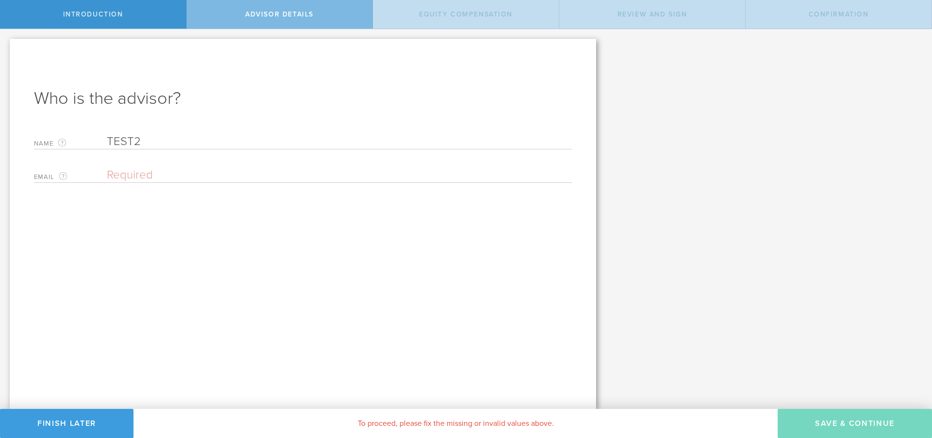
type input "TEST2"
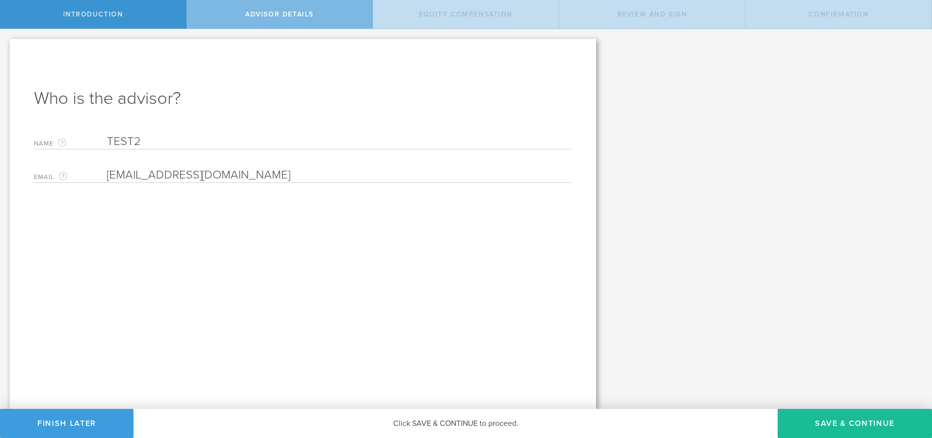
type input "test2@gmail.com"
click at [304, 234] on div "Who is the advisor? Name The first and last name of the person that will be you…" at bounding box center [303, 224] width 586 height 370
click at [862, 416] on button "Save & Continue" at bounding box center [854, 423] width 154 height 29
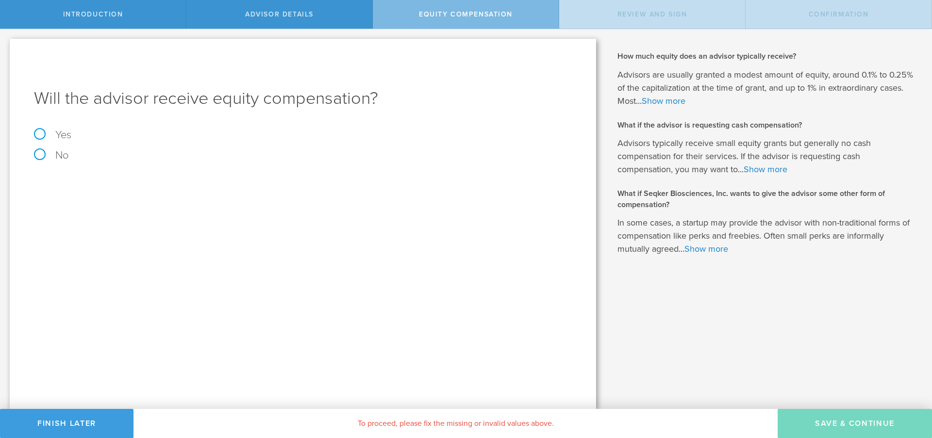
click at [48, 158] on label "No" at bounding box center [303, 155] width 538 height 11
click at [6, 45] on input "No" at bounding box center [3, 37] width 6 height 16
radio input "true"
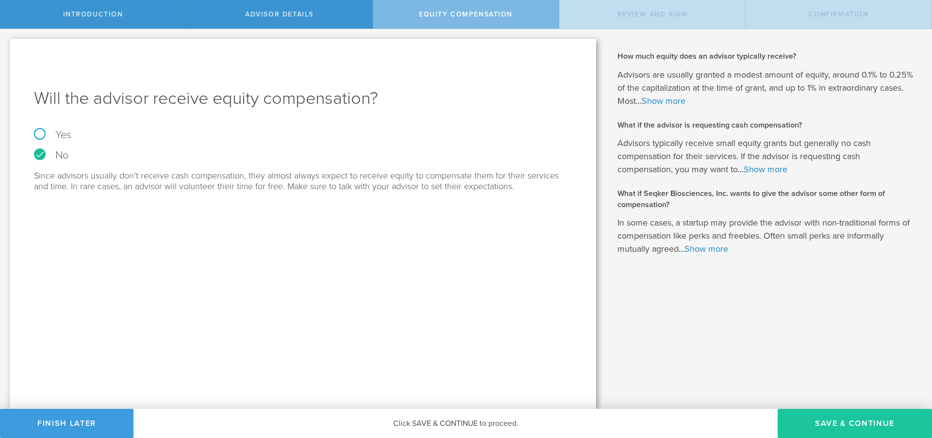
click at [811, 420] on button "Save & Continue" at bounding box center [854, 423] width 154 height 29
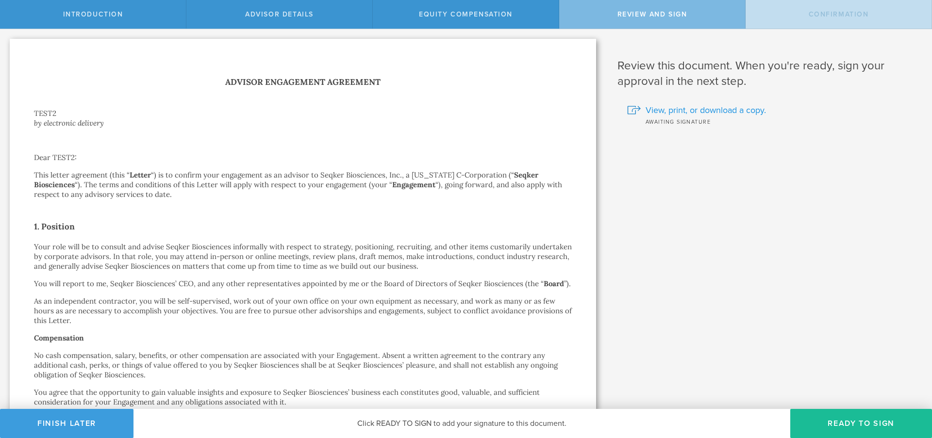
click at [705, 112] on span "View, print, or download a copy." at bounding box center [705, 110] width 120 height 13
click at [279, 11] on span "Advisor Details" at bounding box center [279, 14] width 68 height 8
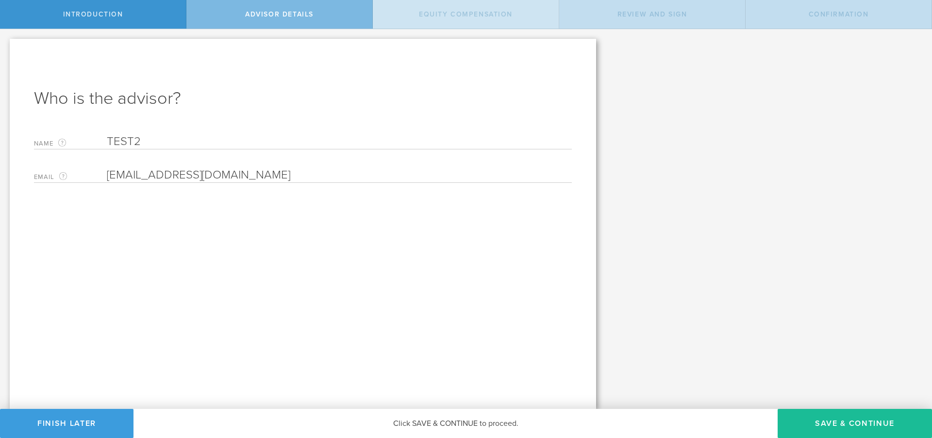
click at [435, 13] on span "Equity Compensation" at bounding box center [466, 14] width 94 height 8
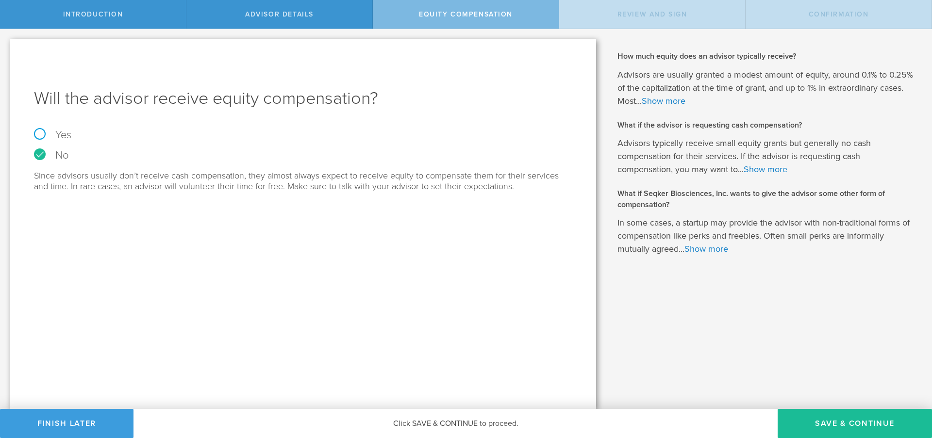
click at [65, 134] on label "Yes" at bounding box center [303, 135] width 538 height 11
click at [6, 45] on input "Yes" at bounding box center [3, 37] width 6 height 16
radio input "true"
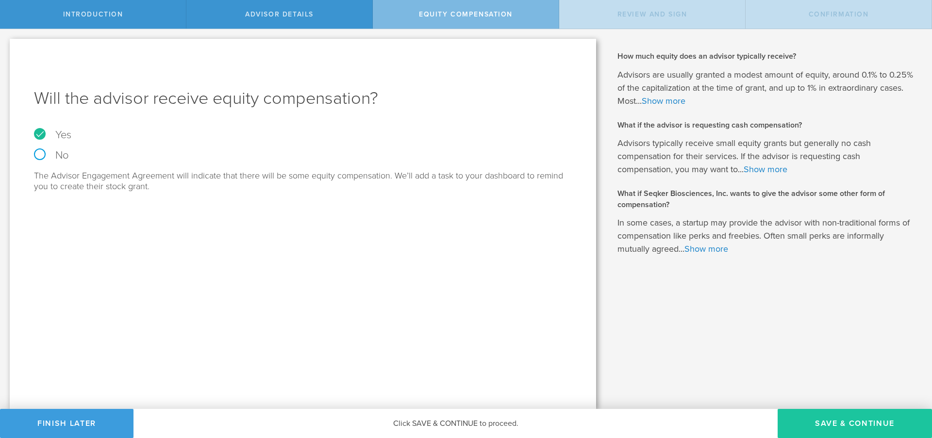
click at [872, 422] on button "Save & Continue" at bounding box center [854, 423] width 154 height 29
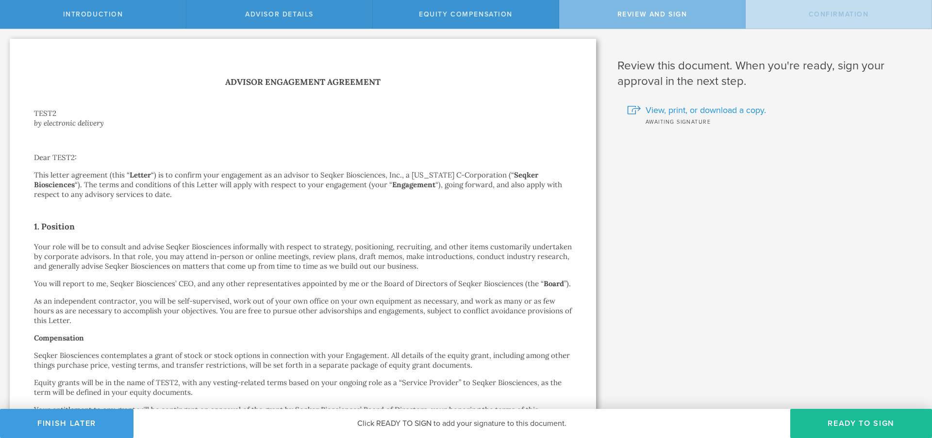
click at [673, 109] on span "View, print, or download a copy." at bounding box center [705, 110] width 120 height 13
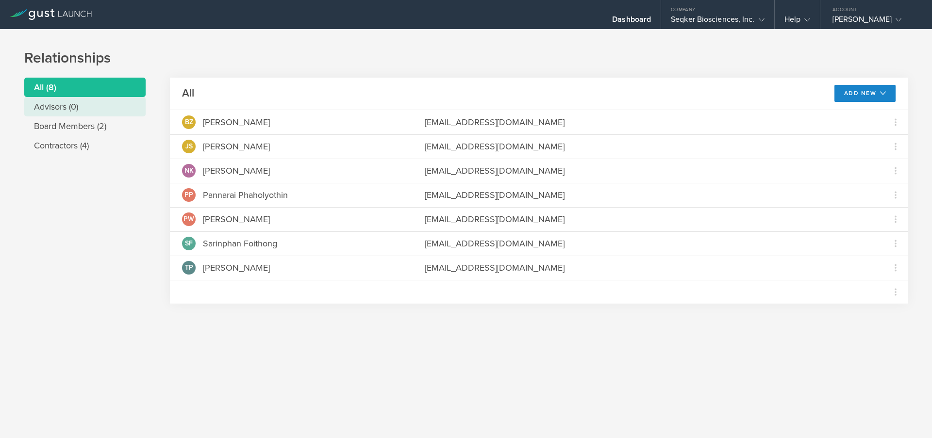
click at [55, 110] on li "Advisors (0)" at bounding box center [84, 106] width 121 height 19
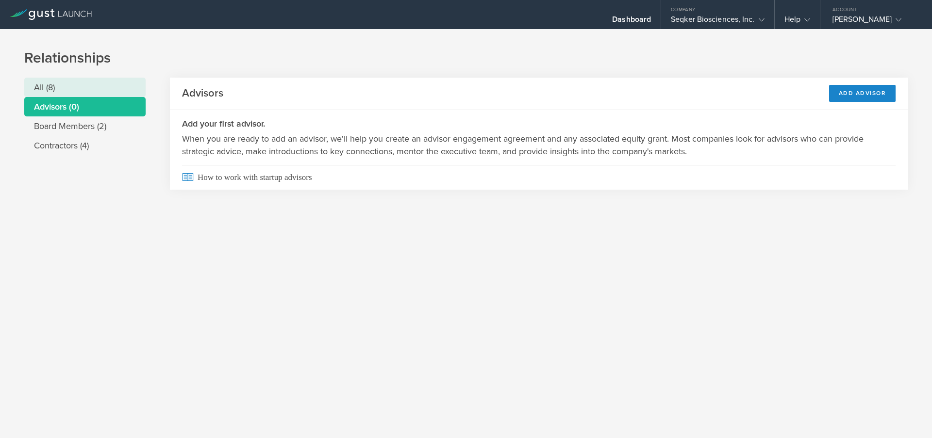
click at [65, 86] on li "All (8)" at bounding box center [84, 87] width 121 height 19
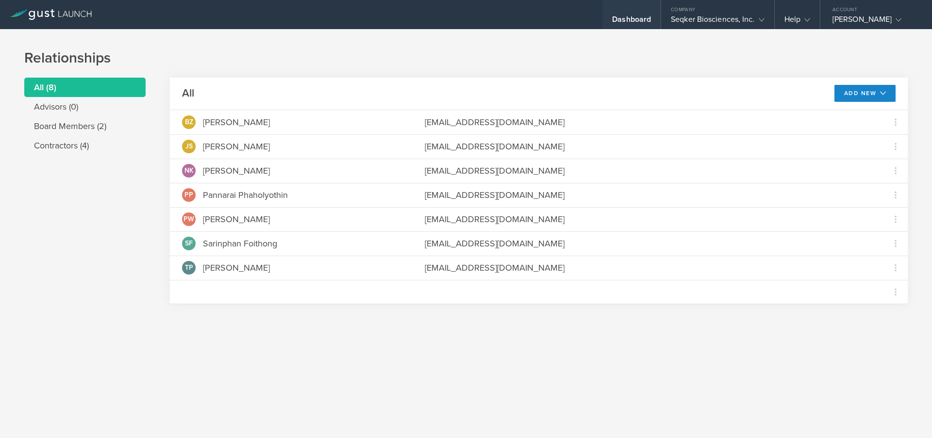
click at [623, 17] on div "Dashboard" at bounding box center [631, 22] width 39 height 15
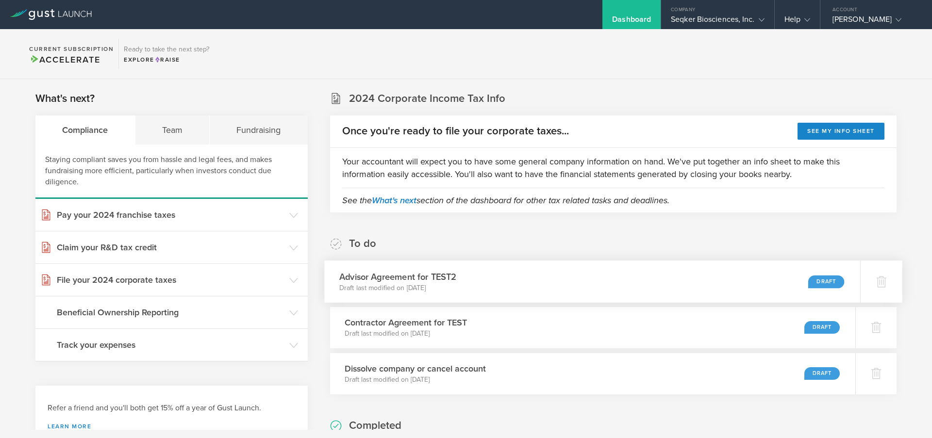
click at [733, 293] on div "Advisor Agreement for TEST2 Draft last modified on Sep 6, 2025 Draft" at bounding box center [592, 282] width 536 height 42
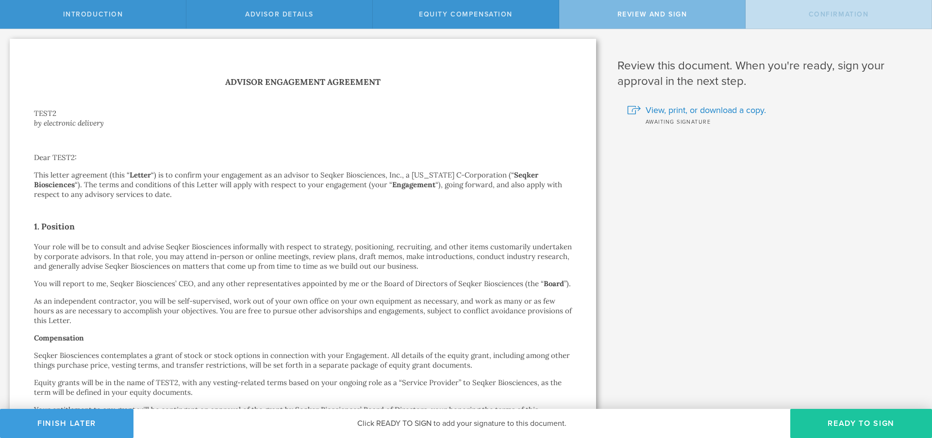
click at [869, 421] on button "Ready to Sign" at bounding box center [861, 423] width 142 height 29
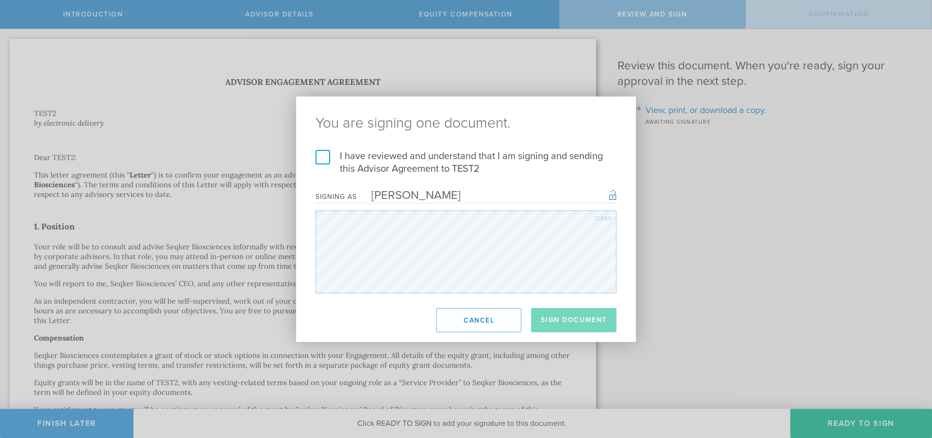
click at [385, 162] on label "I have reviewed and understand that I am signing and sending this Advisor Agree…" at bounding box center [465, 162] width 301 height 25
click at [0, 0] on input "I have reviewed and understand that I am signing and sending this Advisor Agree…" at bounding box center [0, 0] width 0 height 0
click at [571, 323] on button "Sign Document" at bounding box center [573, 320] width 85 height 24
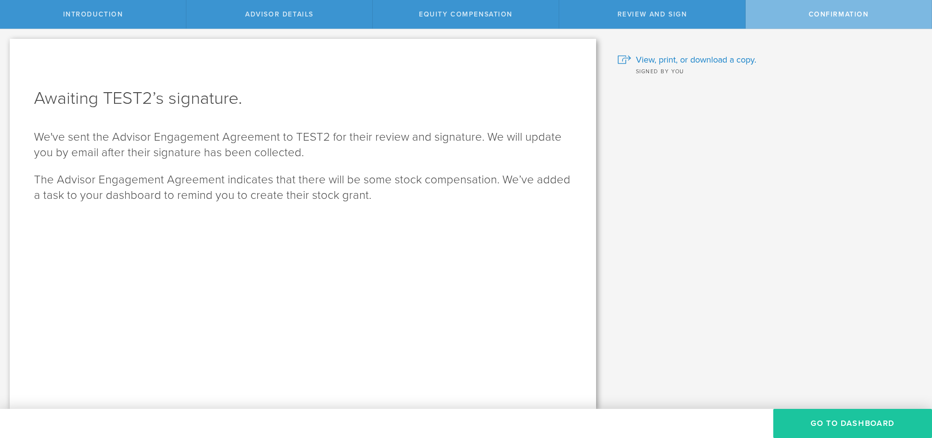
drag, startPoint x: 820, startPoint y: 417, endPoint x: 817, endPoint y: 413, distance: 5.2
click at [820, 417] on button "Go To Dashboard" at bounding box center [852, 423] width 159 height 29
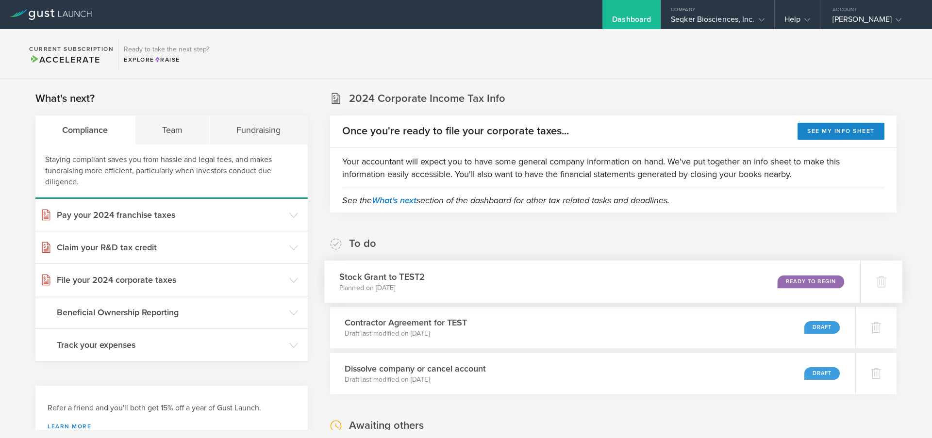
click at [562, 297] on div "Stock Grant to TEST2 Planned on Sep 6, 2025 Ready to Begin" at bounding box center [592, 282] width 536 height 42
click at [866, 326] on div at bounding box center [881, 328] width 42 height 42
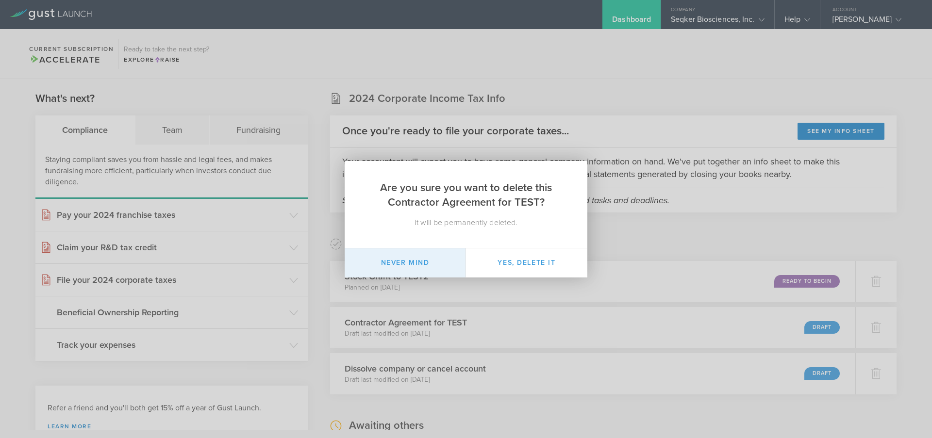
click at [437, 264] on button "Never mind" at bounding box center [405, 262] width 121 height 29
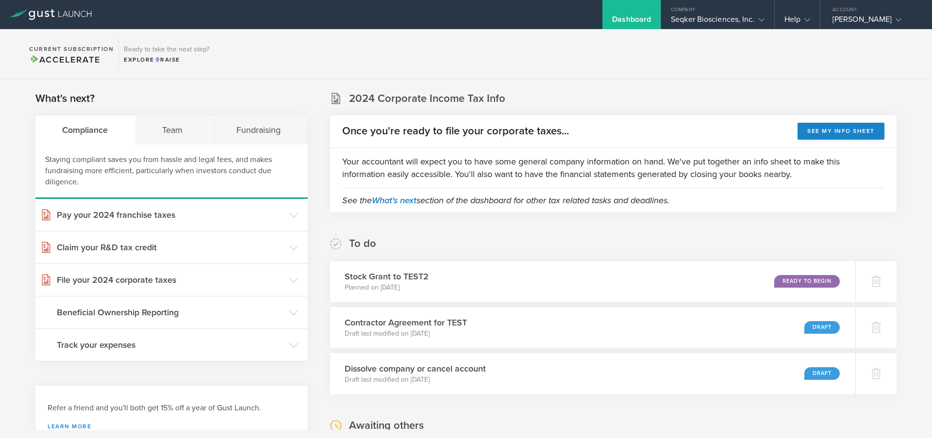
scroll to position [162, 0]
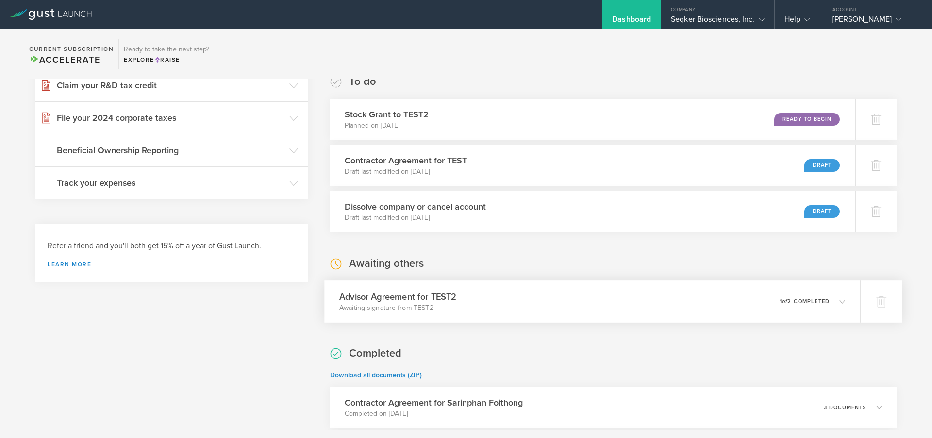
click at [820, 305] on div "0 undeliverable 1 of 2 completed" at bounding box center [812, 301] width 66 height 17
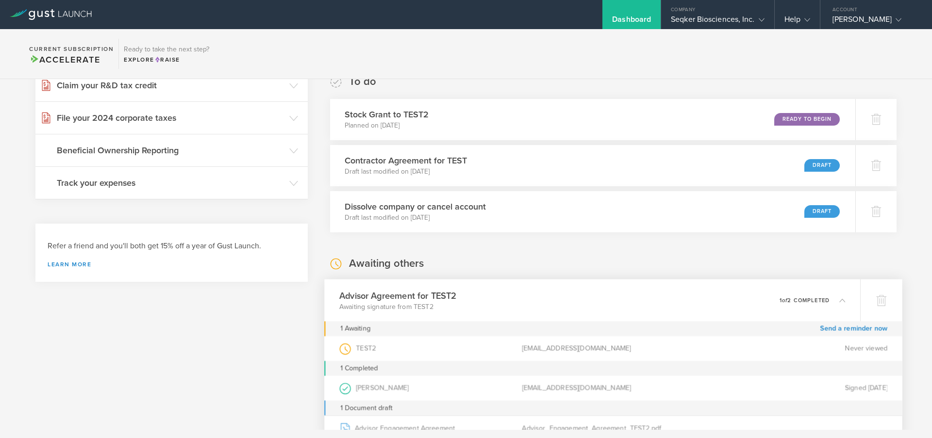
scroll to position [227, 0]
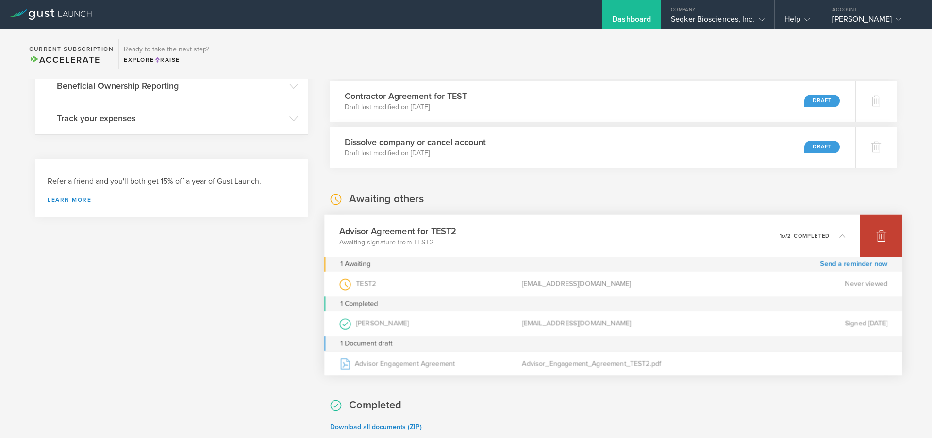
click at [883, 241] on div at bounding box center [881, 236] width 42 height 42
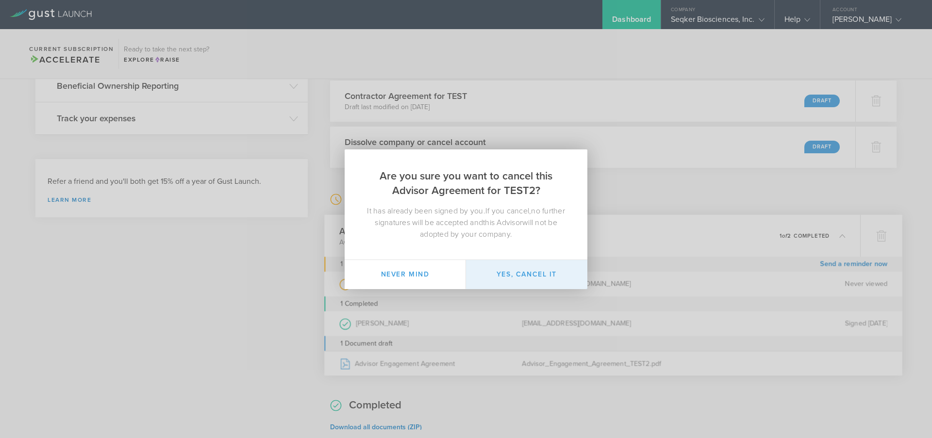
click at [505, 273] on button "Yes, cancel it" at bounding box center [526, 274] width 121 height 29
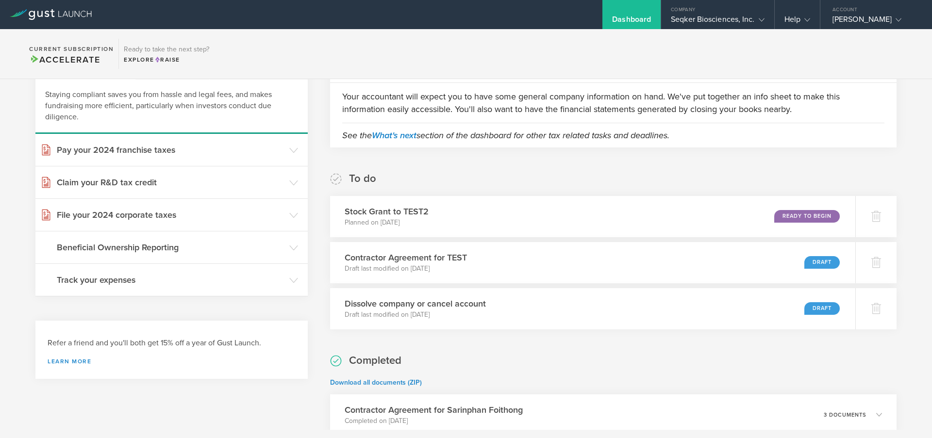
scroll to position [231, 0]
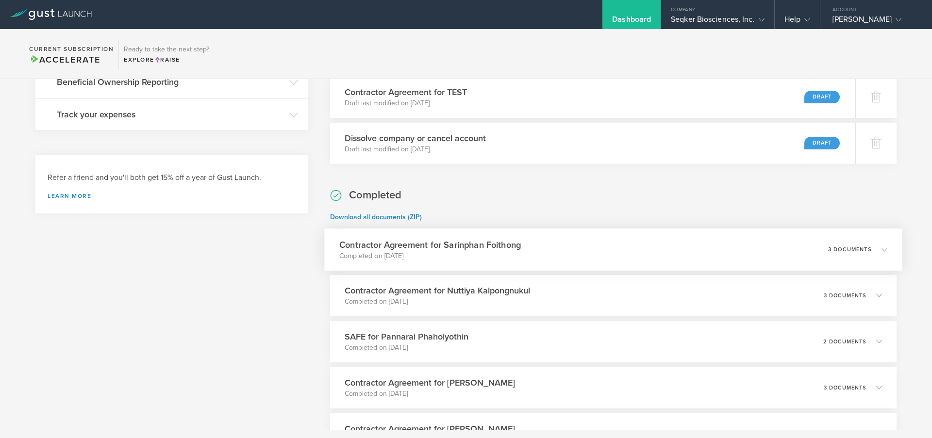
click at [548, 253] on div "Contractor Agreement for Sarinphan Foithong Completed on Dec 5, 2023 3 documents" at bounding box center [613, 250] width 578 height 42
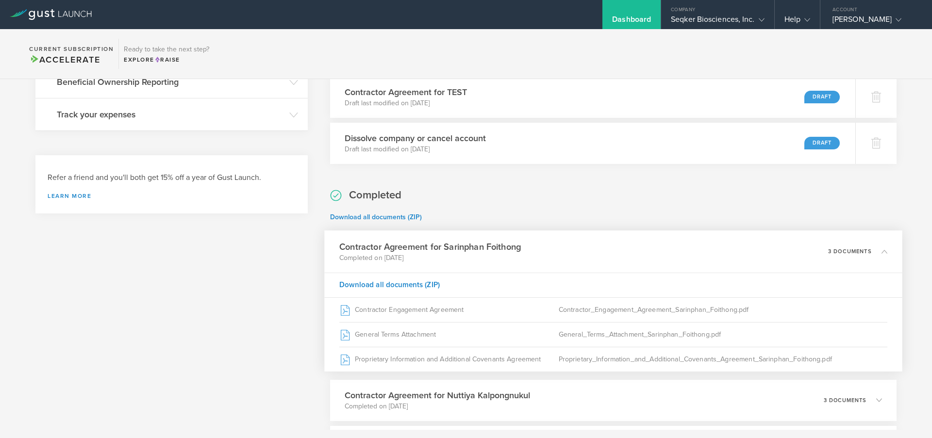
click at [548, 252] on div "Contractor Agreement for Sarinphan Foithong Completed on Dec 5, 2023 3 documents" at bounding box center [613, 252] width 578 height 42
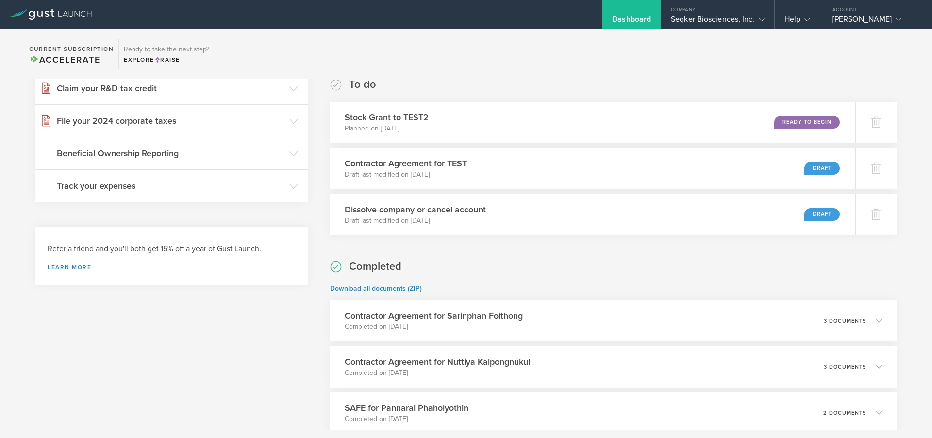
scroll to position [113, 0]
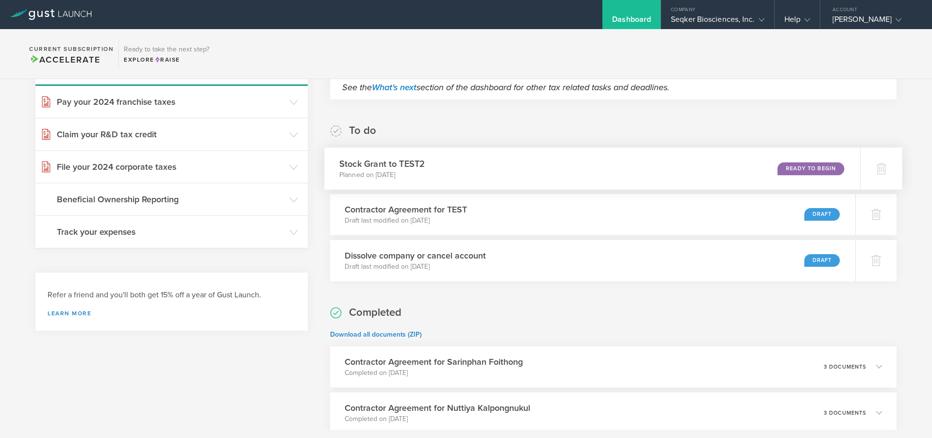
click at [557, 162] on div "Stock Grant to TEST2 Planned on Sep 6, 2025 Ready to Begin" at bounding box center [592, 169] width 536 height 42
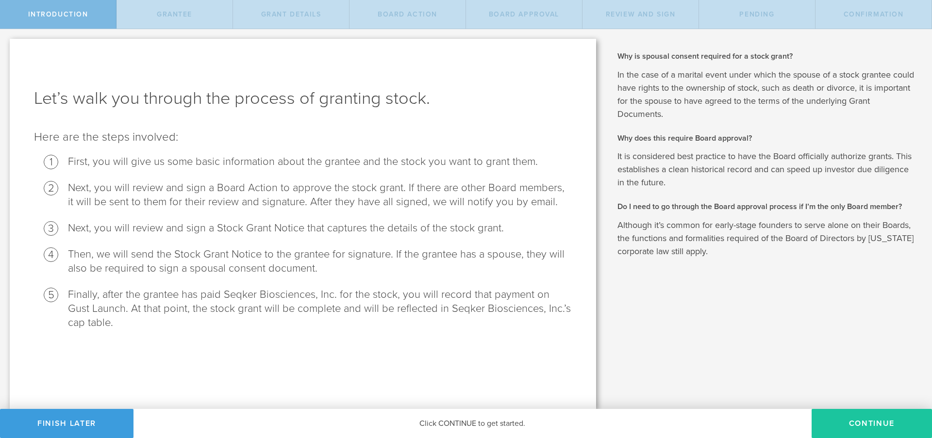
click at [859, 421] on button "Continue" at bounding box center [871, 423] width 120 height 29
radio input "true"
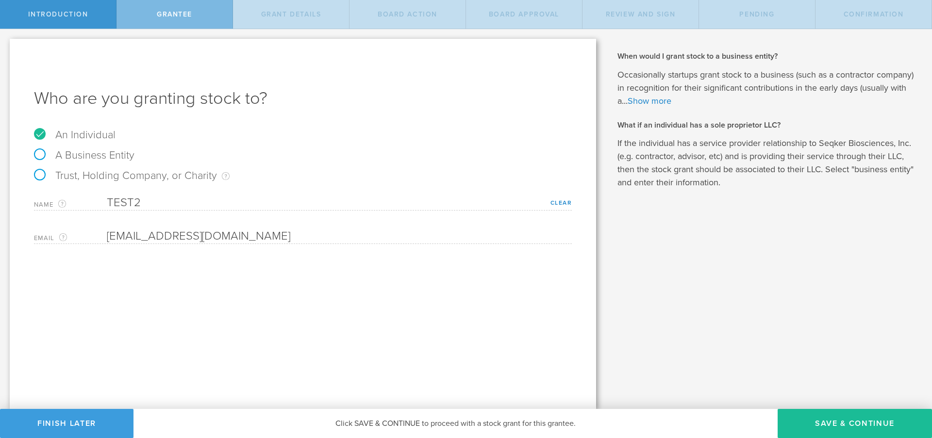
click at [208, 213] on div "Name The first and last name of the person that you are granting stock to. TEST…" at bounding box center [303, 217] width 538 height 53
click at [231, 246] on div "Who are you granting stock to? An Individual A Business Entity Trust, Holding C…" at bounding box center [303, 224] width 586 height 370
click at [842, 423] on button "Save & Continue" at bounding box center [854, 423] width 154 height 29
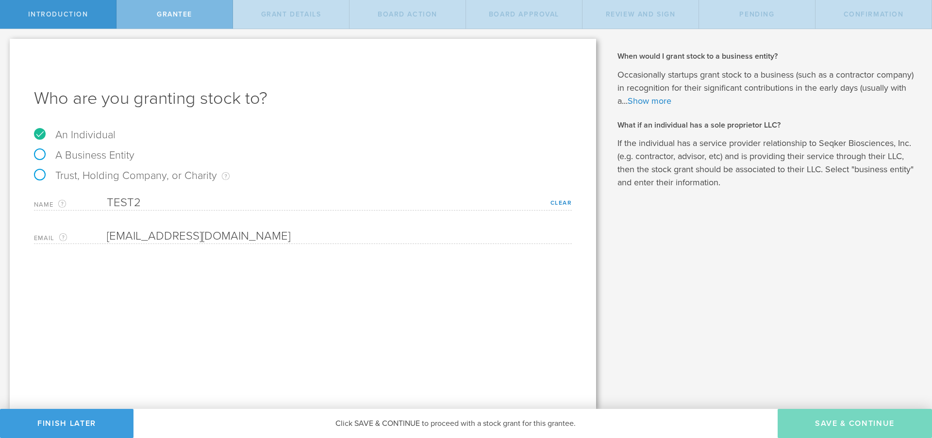
type input "24"
type input "3"
select select "single"
select select "100"
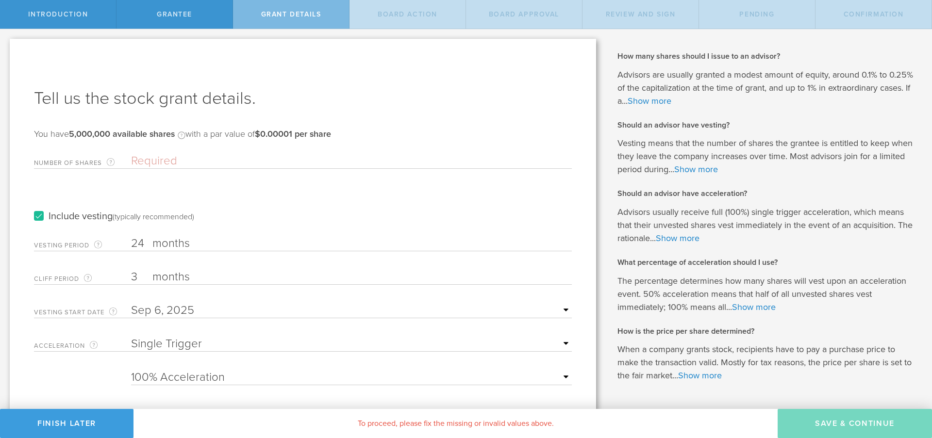
scroll to position [31, 0]
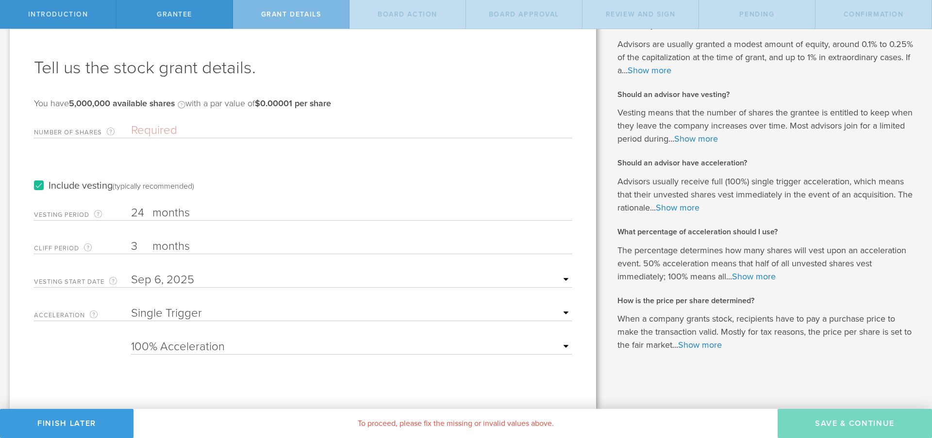
click at [231, 134] on input "Number of Shares The total amount of stock the company is granting to this reci…" at bounding box center [351, 130] width 441 height 15
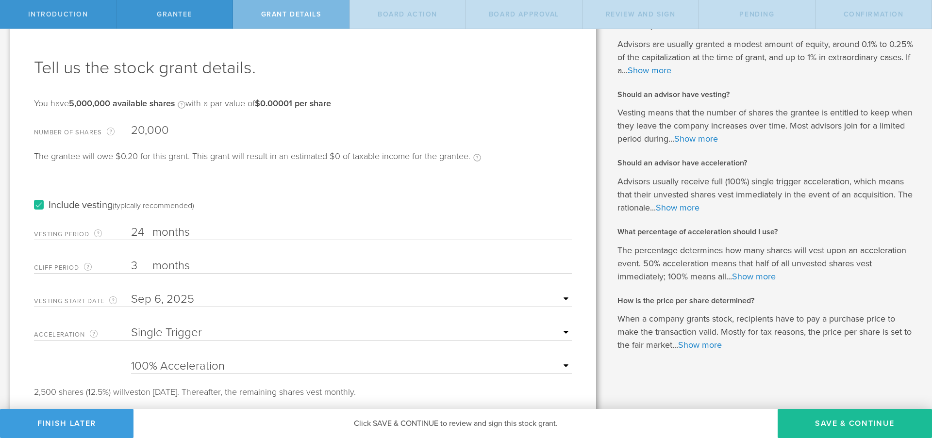
type input "20,000"
click at [330, 173] on div "Include vesting (typically recommended)" at bounding box center [303, 195] width 538 height 49
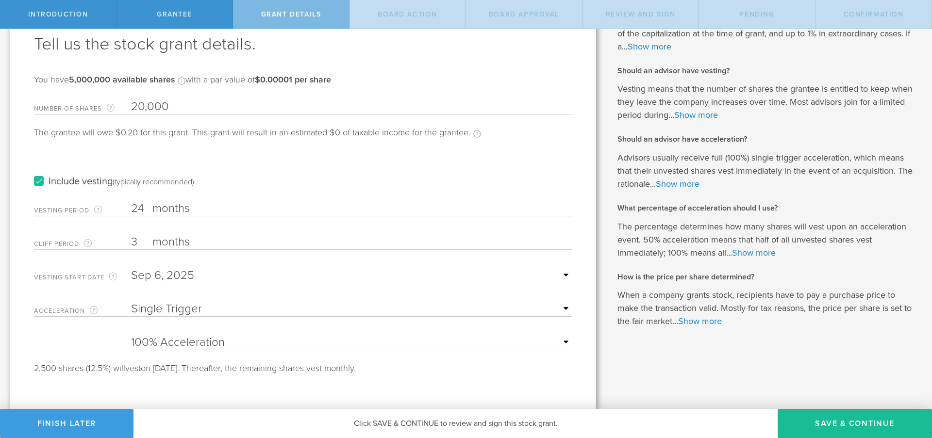
click at [345, 310] on select "None Single Trigger Double Trigger" at bounding box center [351, 309] width 441 height 15
select select "double"
click at [131, 302] on select "None Single Trigger Double Trigger" at bounding box center [351, 309] width 441 height 15
click at [342, 342] on select "25% Acceleration 50% Acceleration 75% Acceleration 100% Acceleration" at bounding box center [351, 342] width 441 height 15
click at [131, 335] on select "25% Acceleration 50% Acceleration 75% Acceleration 100% Acceleration" at bounding box center [351, 342] width 441 height 15
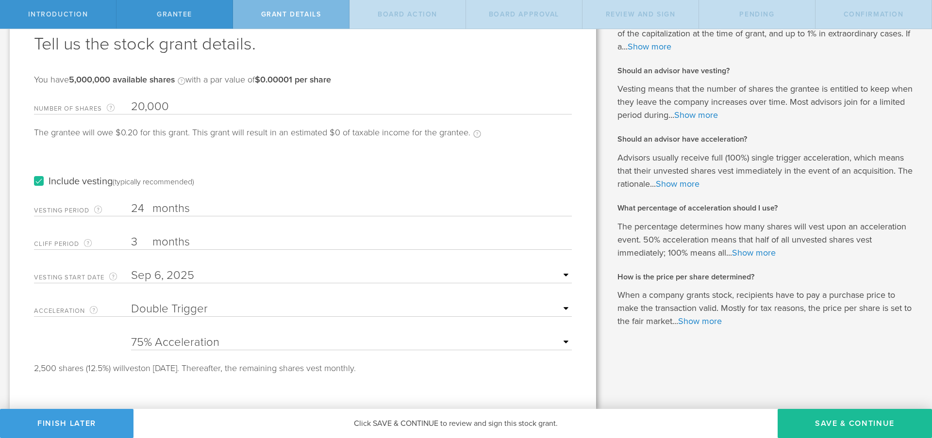
click at [337, 350] on form "Number of Shares The total amount of stock the company is granting to this reci…" at bounding box center [303, 234] width 538 height 278
click at [337, 343] on select "25% Acceleration 50% Acceleration 75% Acceleration 100% Acceleration" at bounding box center [351, 342] width 441 height 15
click at [131, 335] on select "25% Acceleration 50% Acceleration 75% Acceleration 100% Acceleration" at bounding box center [351, 342] width 441 height 15
click at [335, 340] on select "25% Acceleration 50% Acceleration 75% Acceleration 100% Acceleration" at bounding box center [351, 342] width 441 height 15
select select "100"
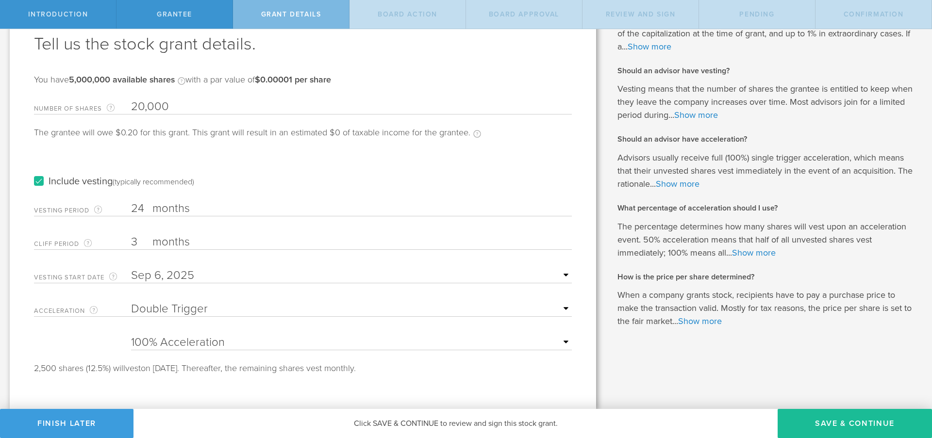
click at [131, 335] on select "25% Acceleration 50% Acceleration 75% Acceleration 100% Acceleration" at bounding box center [351, 342] width 441 height 15
click at [331, 385] on div "Tell us the stock grant details. You have 5,000,000 available shares Available …" at bounding box center [303, 196] width 586 height 425
click at [845, 418] on button "Save & Continue" at bounding box center [854, 423] width 154 height 29
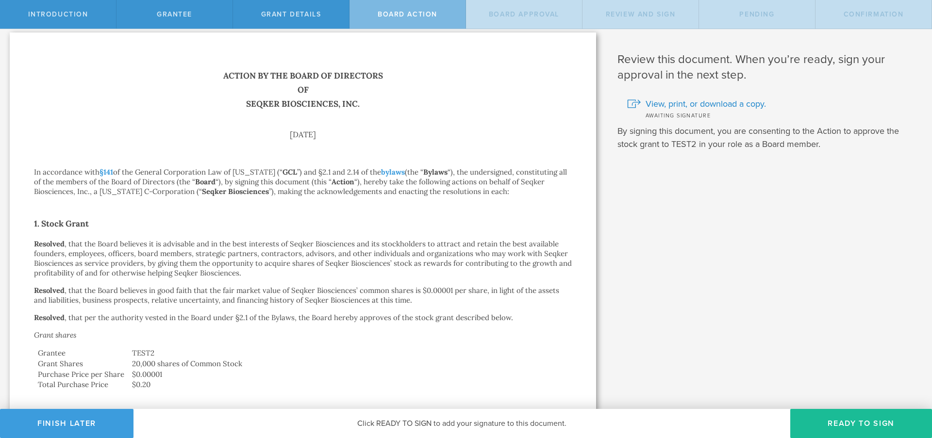
scroll to position [0, 0]
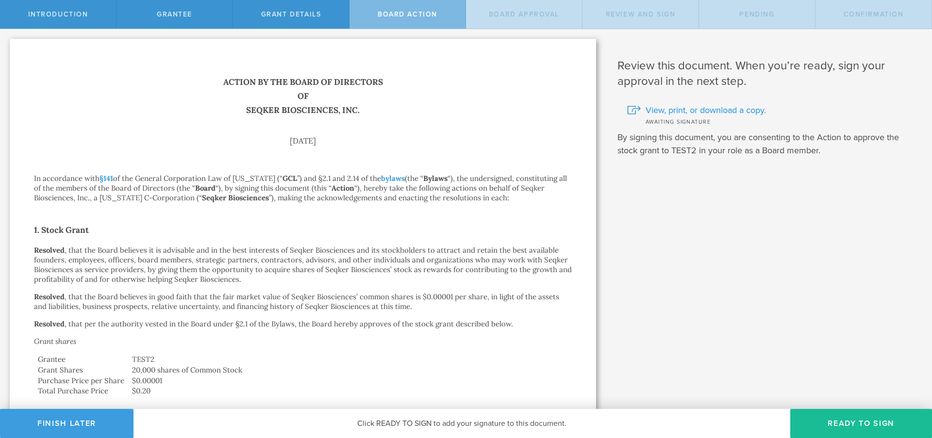
click at [690, 110] on span "View, print, or download a copy." at bounding box center [705, 110] width 120 height 13
click at [693, 112] on span "View, print, or download a copy." at bounding box center [705, 110] width 120 height 13
click at [850, 414] on button "Ready to Sign" at bounding box center [861, 423] width 142 height 29
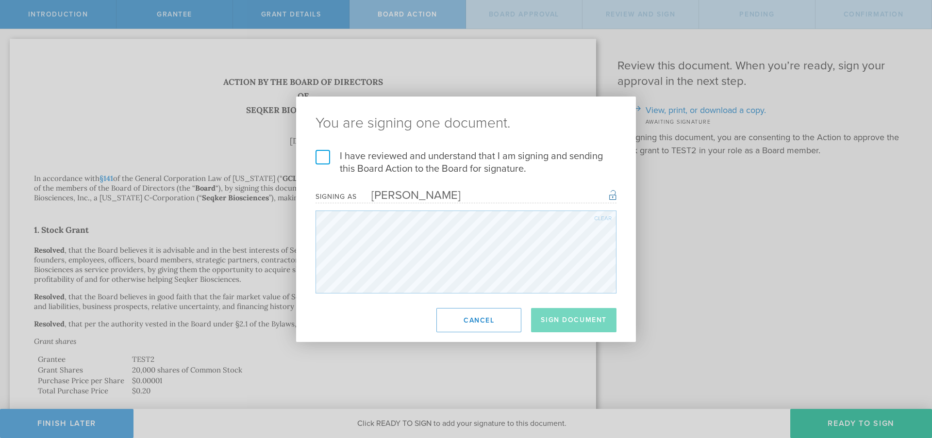
click at [429, 162] on label "I have reviewed and understand that I am signing and sending this Board Action …" at bounding box center [465, 162] width 301 height 25
click at [0, 0] on input "I have reviewed and understand that I am signing and sending this Board Action …" at bounding box center [0, 0] width 0 height 0
click at [582, 328] on button "Sign Document" at bounding box center [573, 320] width 85 height 24
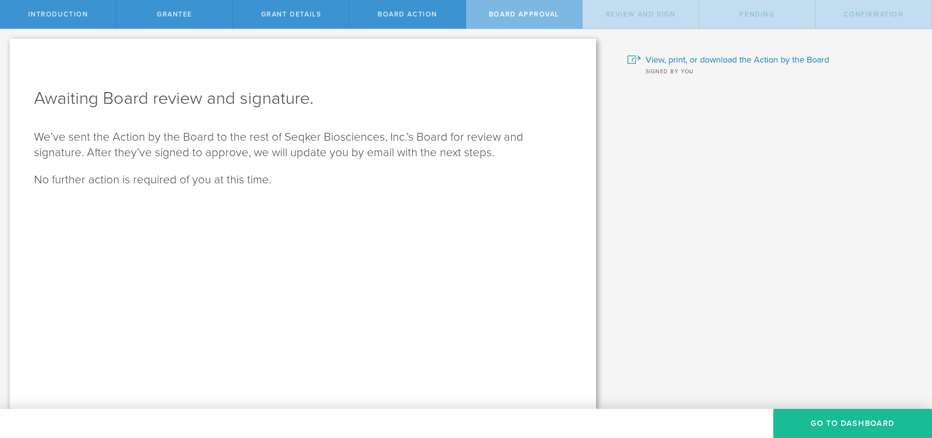
click at [817, 407] on div "Why is spousal consent required for a stock grant? In the case of a marital eve…" at bounding box center [769, 219] width 326 height 380
click at [825, 422] on button "Go To Dashboard" at bounding box center [852, 423] width 159 height 29
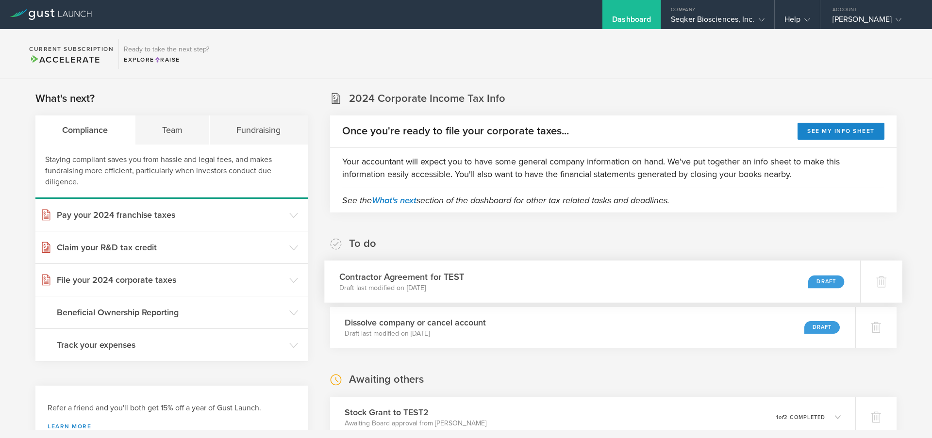
scroll to position [150, 0]
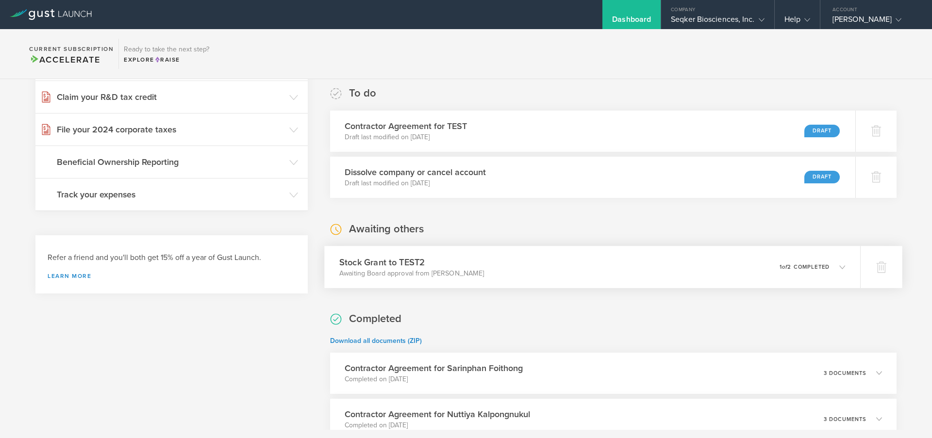
click at [603, 273] on div "Stock Grant to TEST2 Awaiting Board approval from [PERSON_NAME] 0 undeliverable…" at bounding box center [592, 267] width 536 height 42
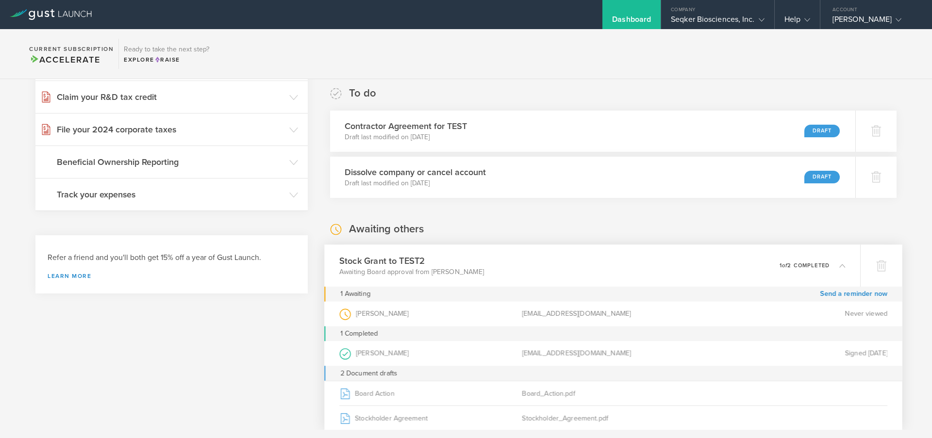
scroll to position [256, 0]
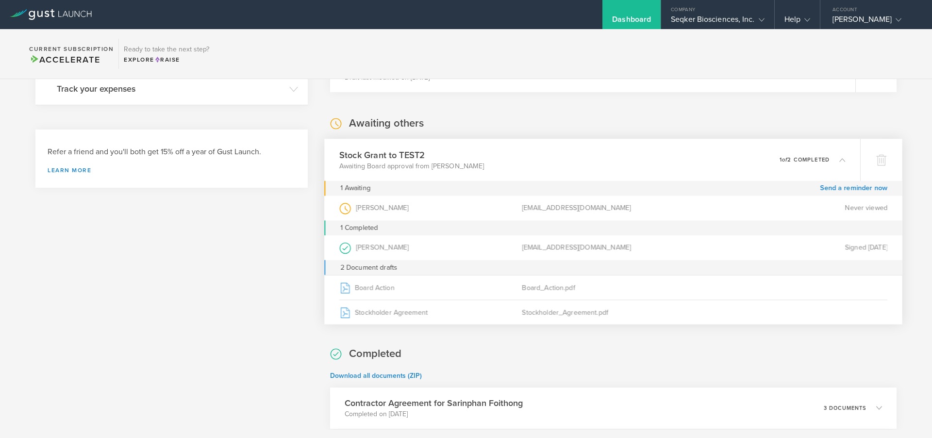
click at [829, 162] on icon at bounding box center [837, 159] width 16 height 9
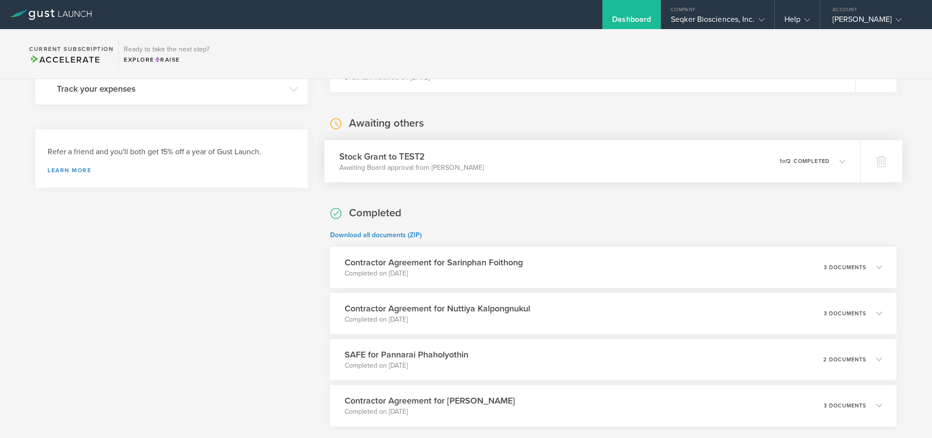
click at [829, 162] on icon at bounding box center [837, 161] width 16 height 9
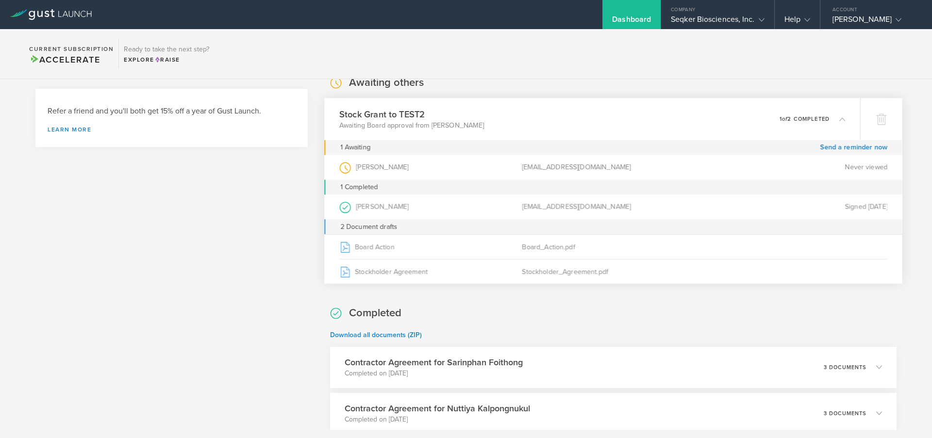
scroll to position [272, 0]
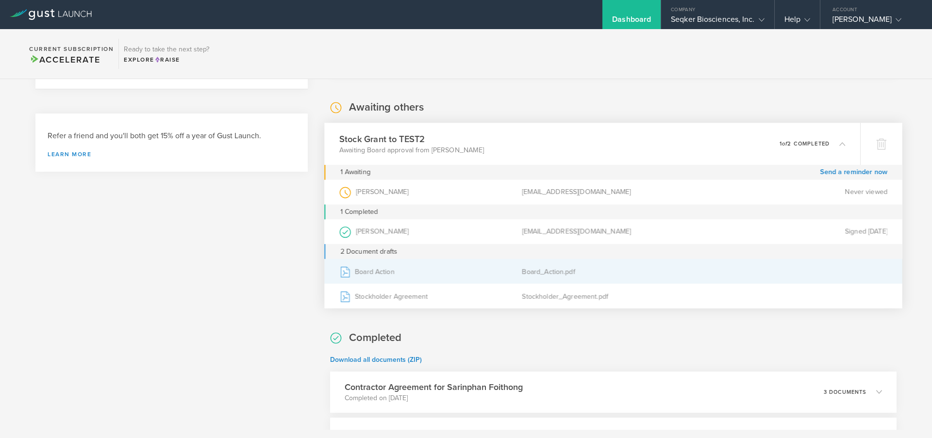
click at [563, 271] on div "Board_Action.pdf" at bounding box center [613, 271] width 182 height 24
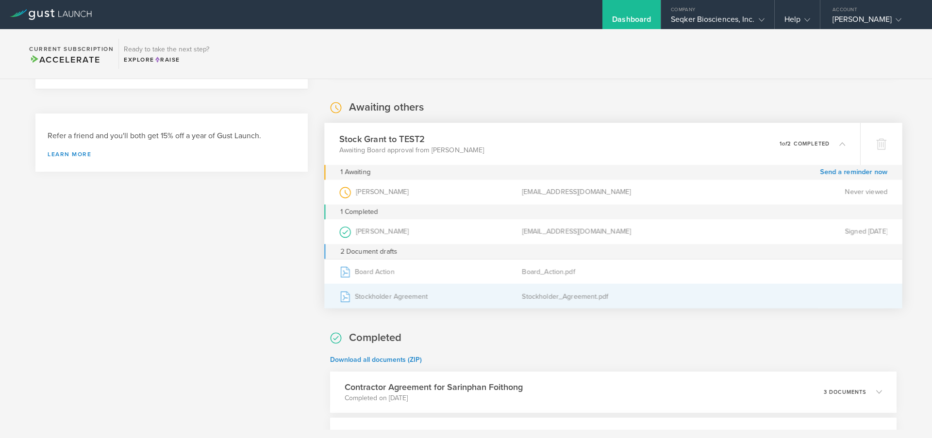
click at [586, 301] on div "Stockholder_Agreement.pdf" at bounding box center [613, 296] width 182 height 24
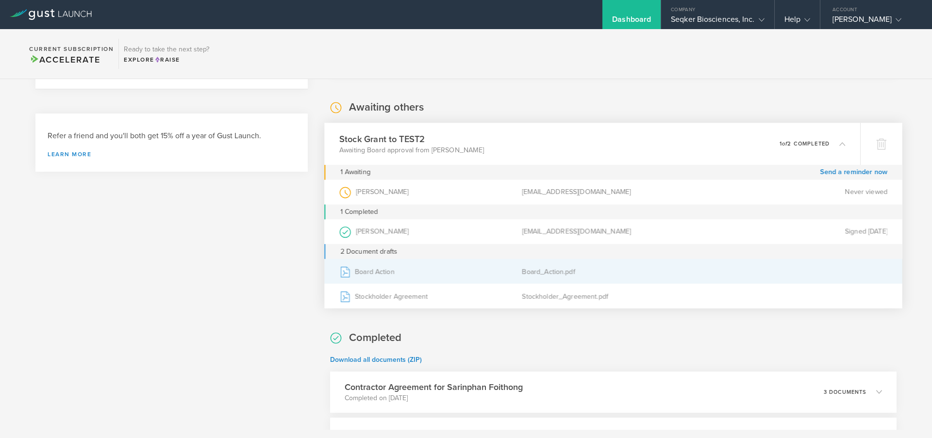
click at [593, 274] on div "Board_Action.pdf" at bounding box center [613, 271] width 182 height 24
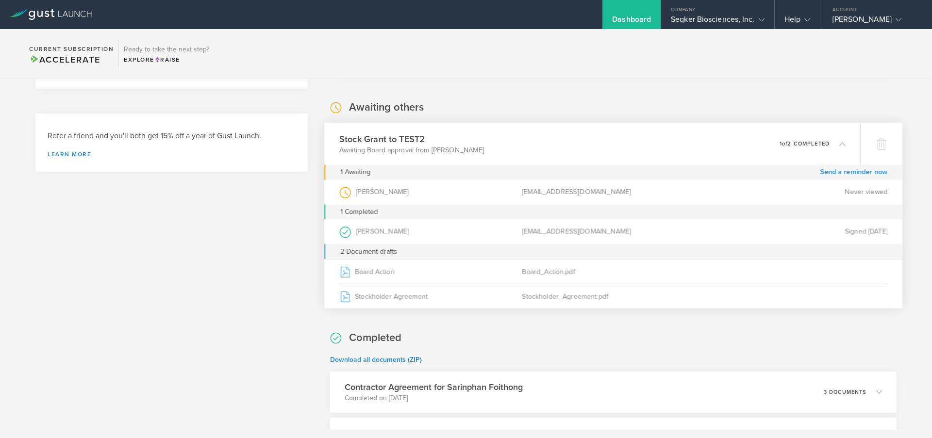
click at [838, 171] on link "Send a reminder now" at bounding box center [853, 172] width 67 height 15
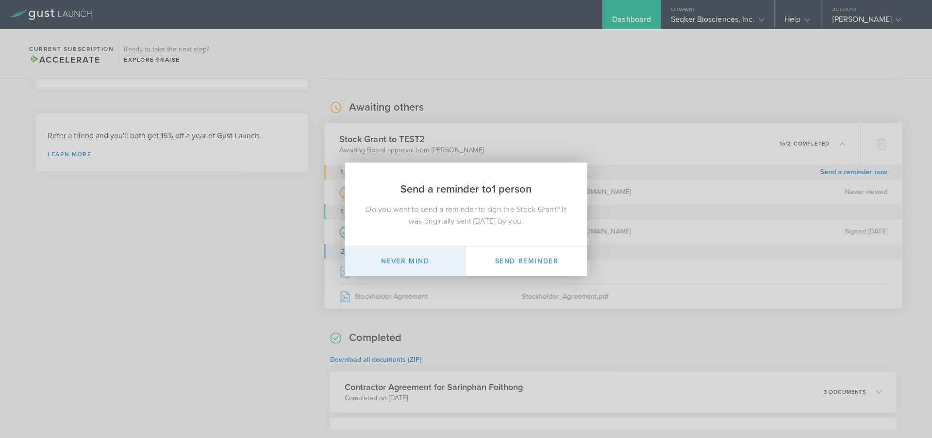
click at [429, 256] on button "Never mind" at bounding box center [405, 261] width 121 height 29
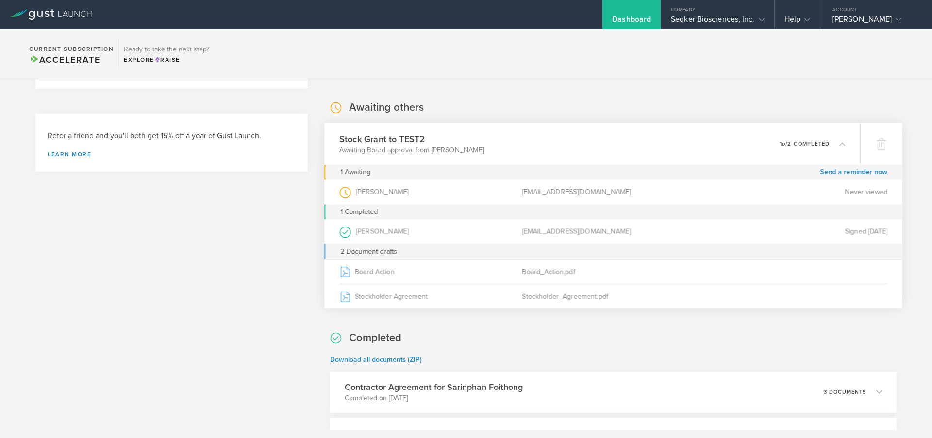
scroll to position [169, 0]
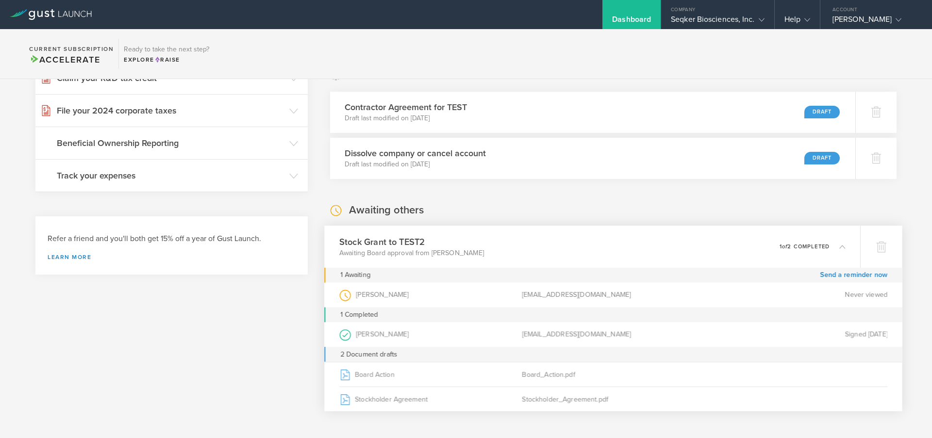
click at [393, 243] on h3 "Stock Grant to TEST2" at bounding box center [411, 241] width 145 height 13
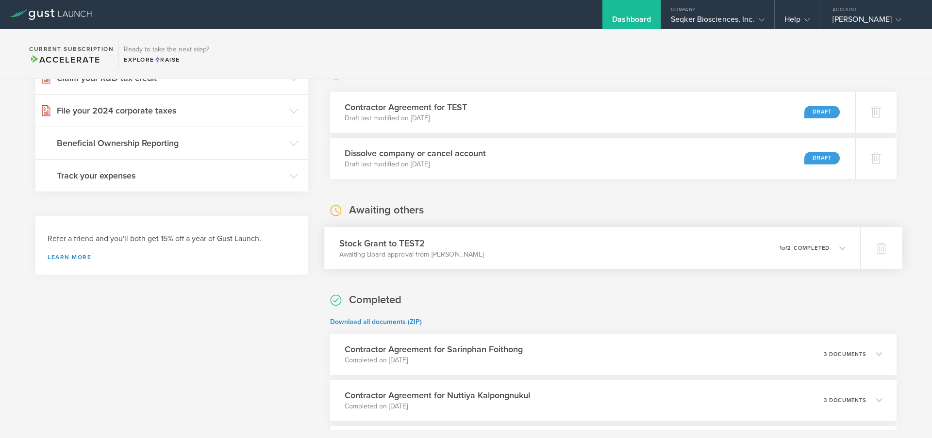
click at [419, 247] on h3 "Stock Grant to TEST2" at bounding box center [411, 243] width 145 height 13
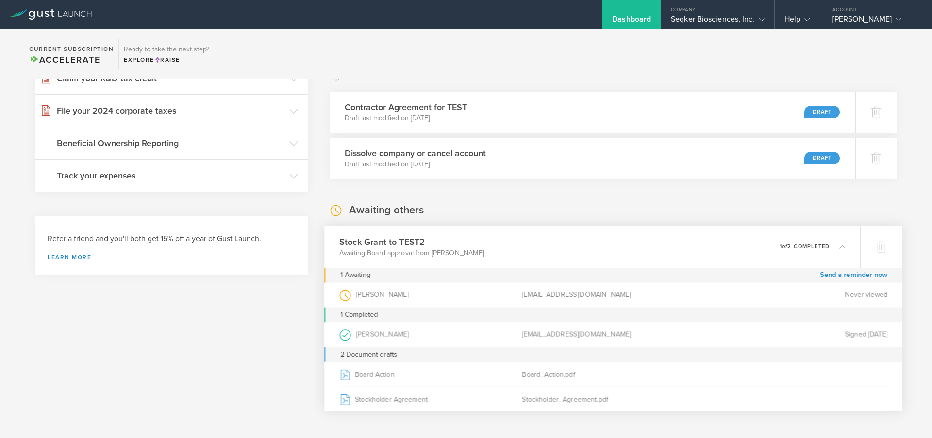
scroll to position [7, 0]
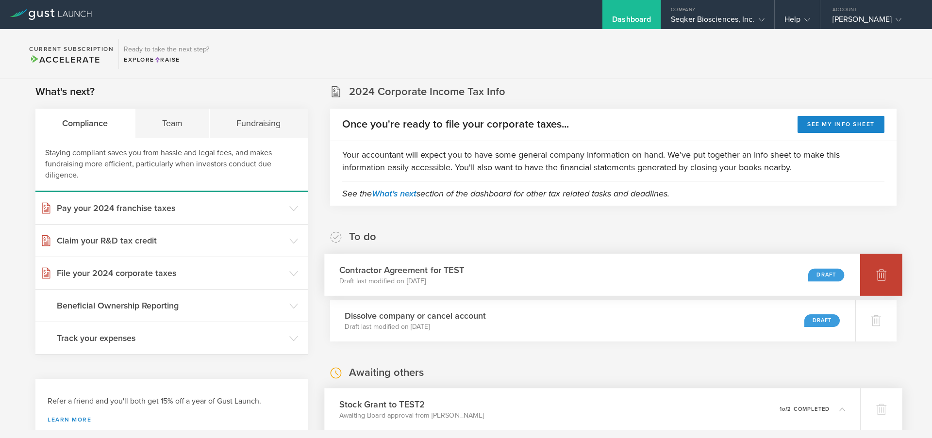
click at [881, 278] on div at bounding box center [881, 275] width 42 height 42
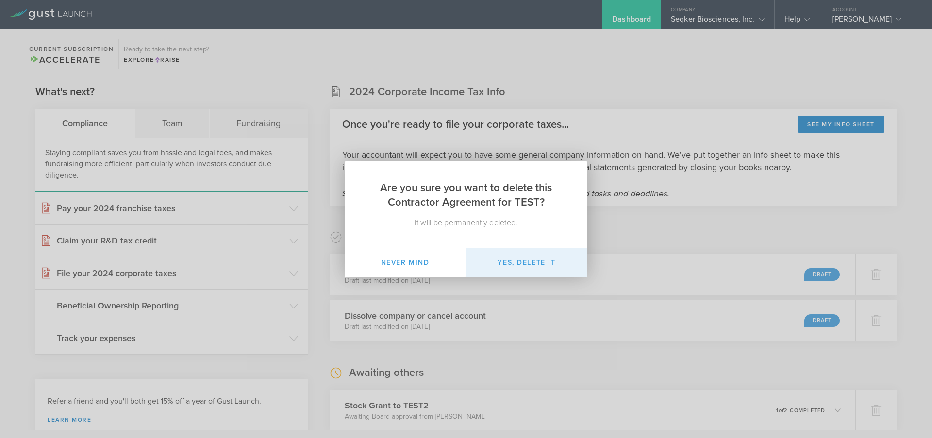
click at [545, 263] on button "Yes, delete it" at bounding box center [526, 262] width 121 height 29
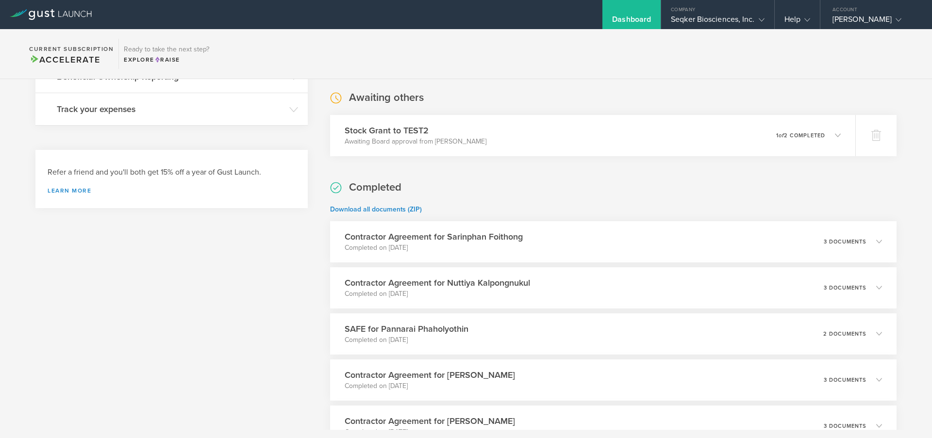
scroll to position [74, 0]
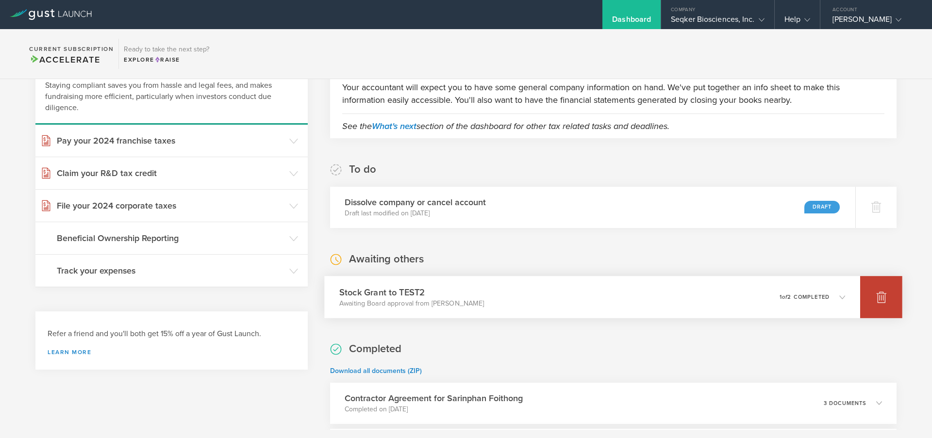
click at [876, 301] on icon at bounding box center [881, 297] width 10 height 9
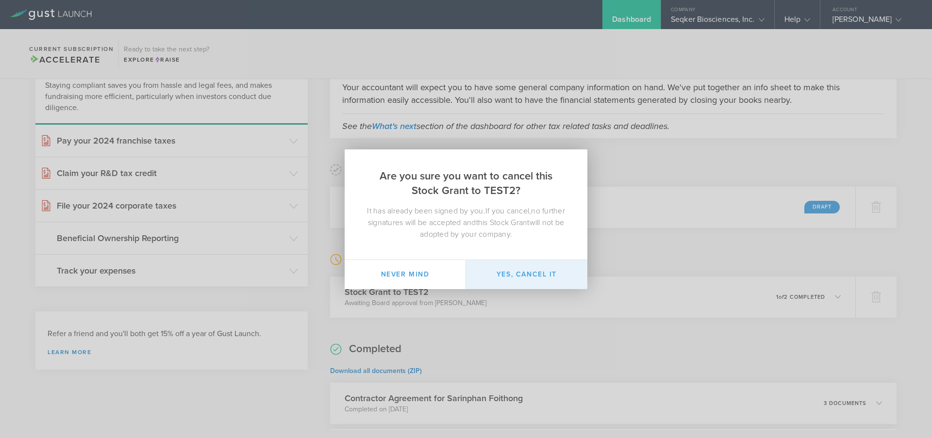
click at [530, 275] on button "Yes, cancel it" at bounding box center [526, 274] width 121 height 29
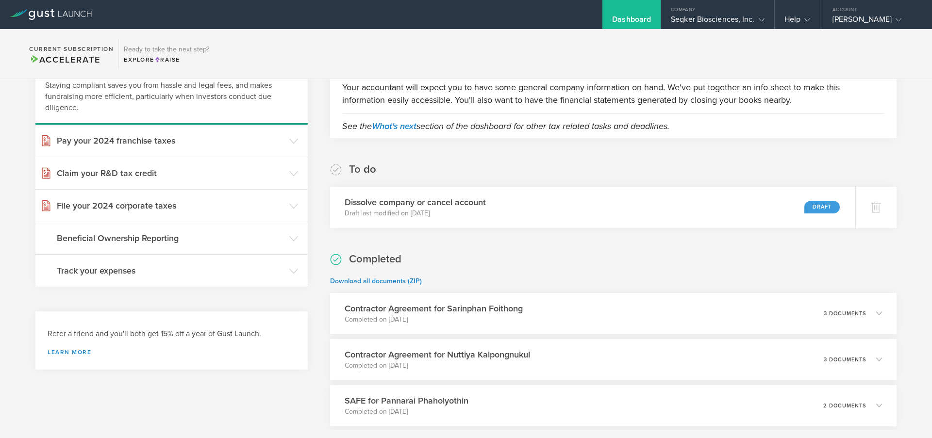
scroll to position [0, 0]
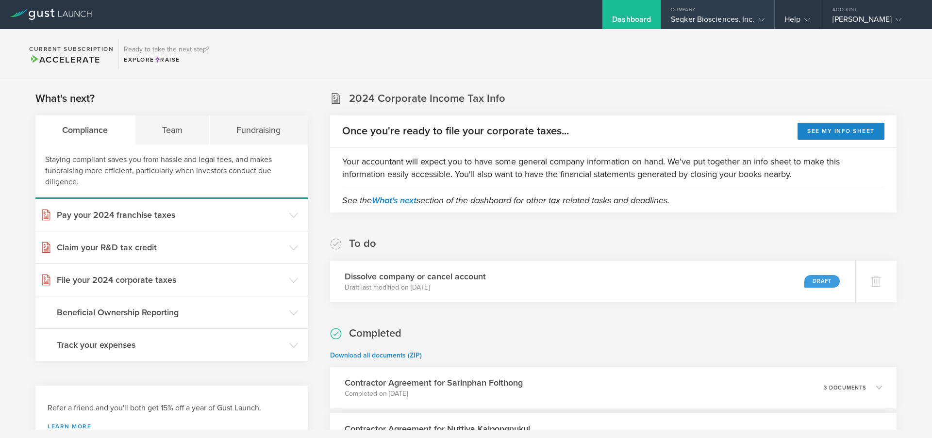
click at [711, 18] on div "Seqker Biosciences, Inc." at bounding box center [717, 22] width 93 height 15
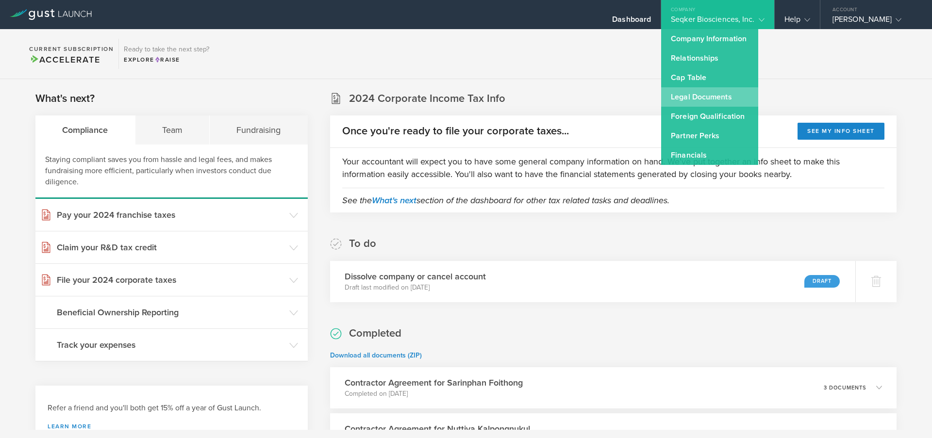
click at [709, 97] on link "Legal Documents" at bounding box center [709, 96] width 97 height 19
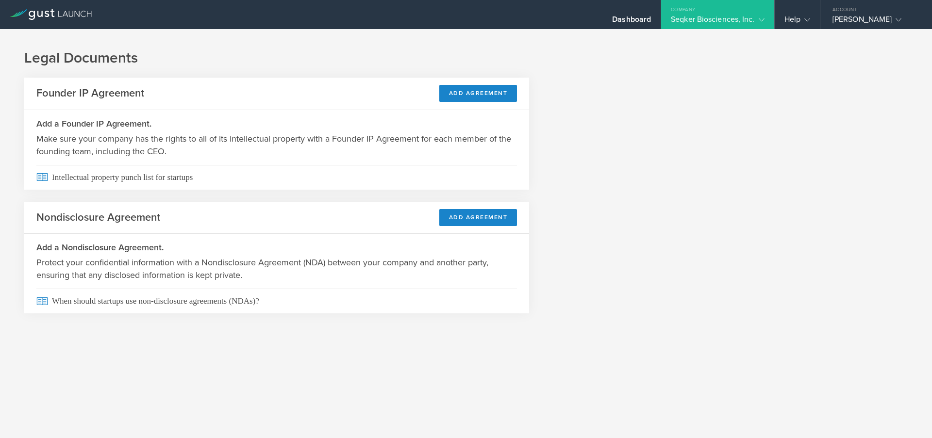
click at [721, 16] on div "Seqker Biosciences, Inc." at bounding box center [717, 22] width 93 height 15
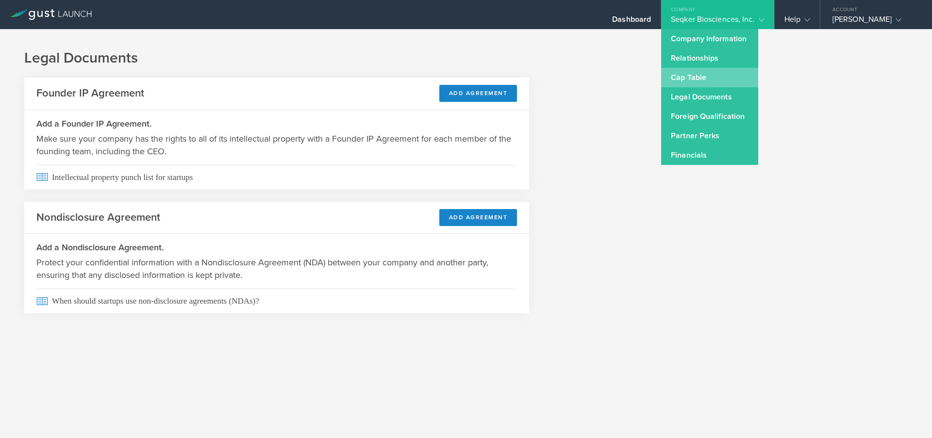
click at [706, 76] on link "Cap Table" at bounding box center [709, 77] width 97 height 19
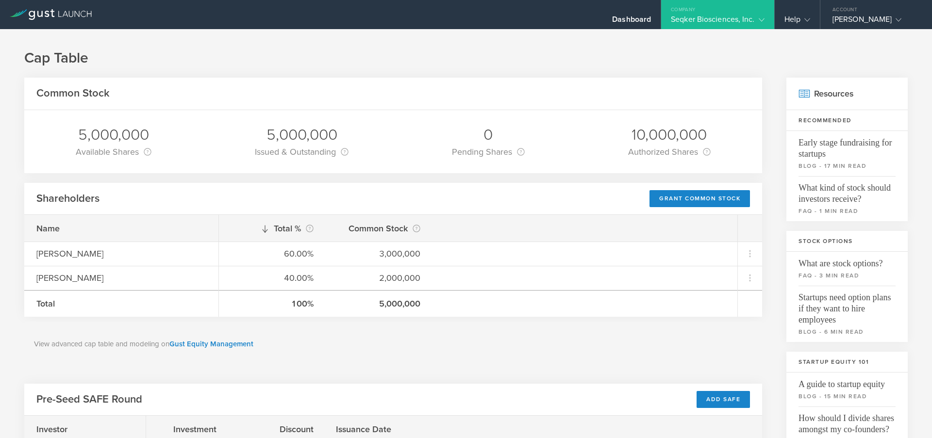
click at [71, 6] on link at bounding box center [51, 8] width 82 height 10
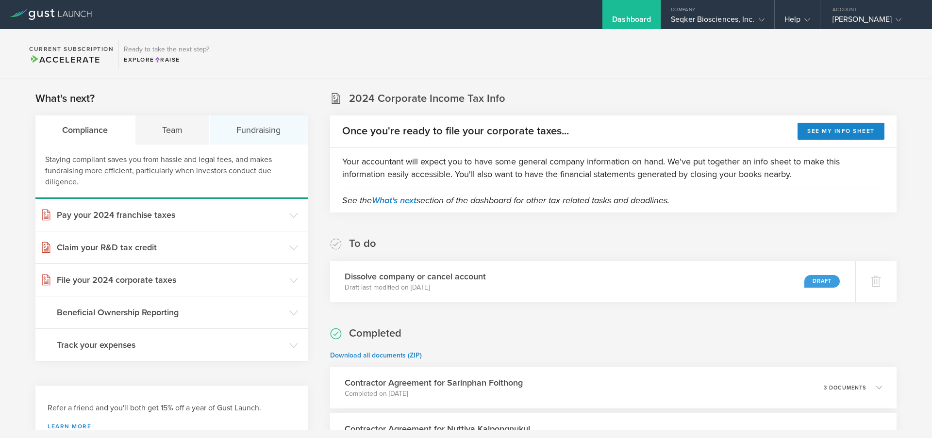
click at [262, 133] on div "Fundraising" at bounding box center [259, 130] width 98 height 29
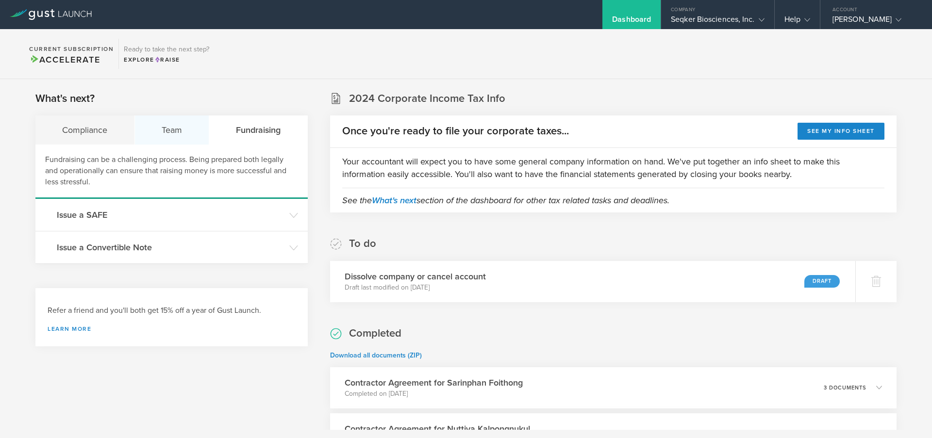
click at [178, 132] on div "Team" at bounding box center [172, 130] width 75 height 29
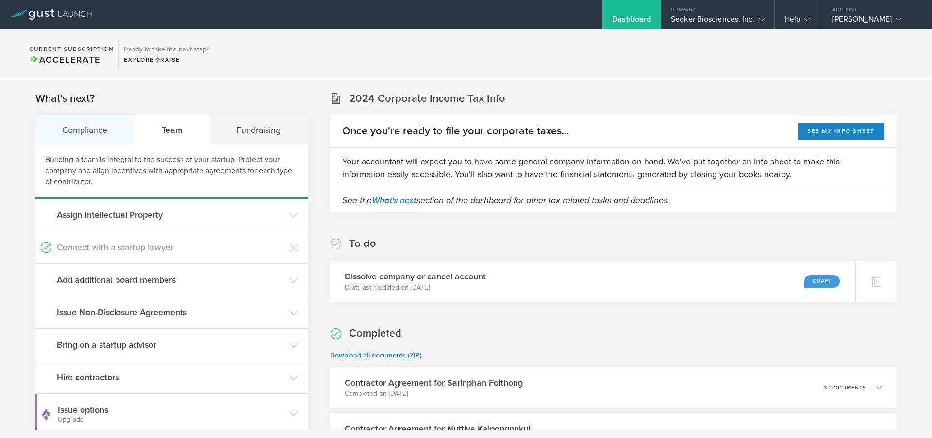
click at [87, 135] on div "Compliance" at bounding box center [84, 130] width 99 height 29
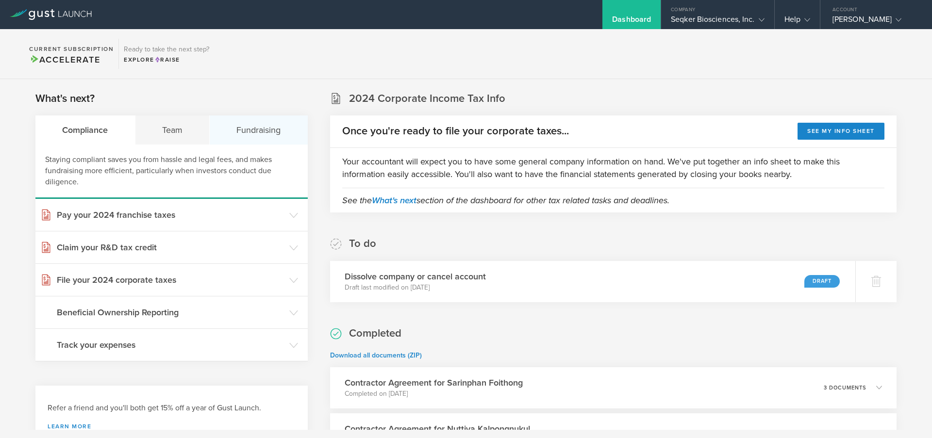
click at [252, 139] on div "Fundraising" at bounding box center [259, 130] width 98 height 29
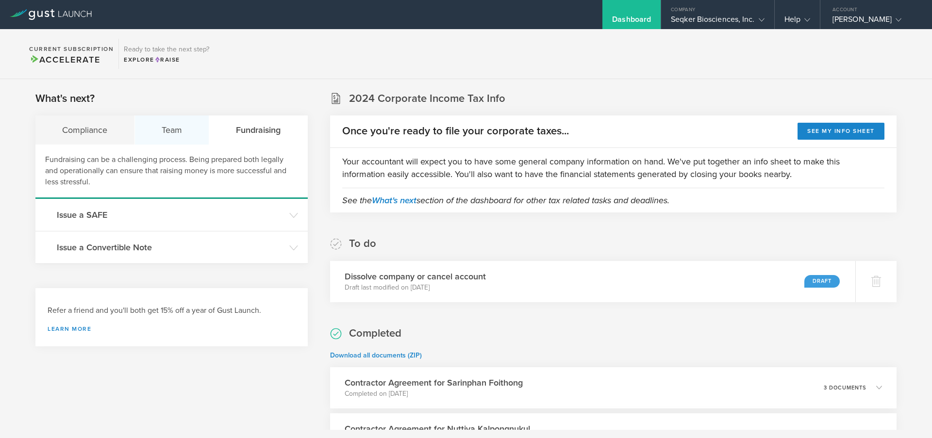
click at [172, 137] on div "Team" at bounding box center [172, 130] width 75 height 29
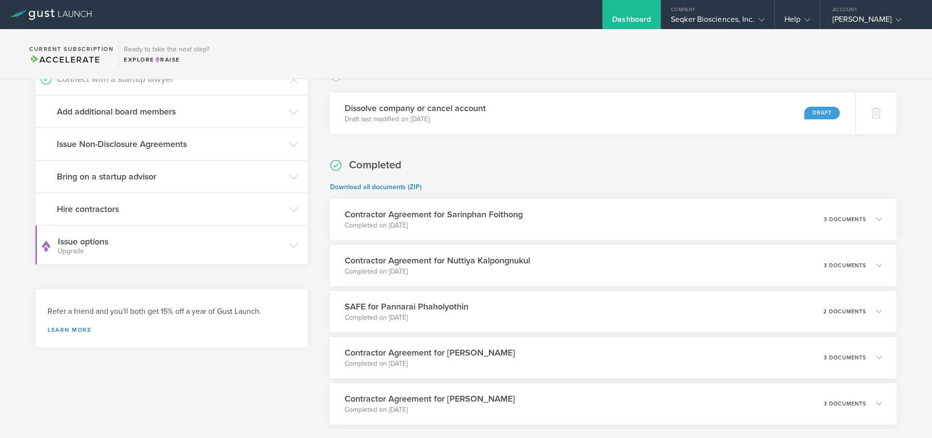
scroll to position [6, 0]
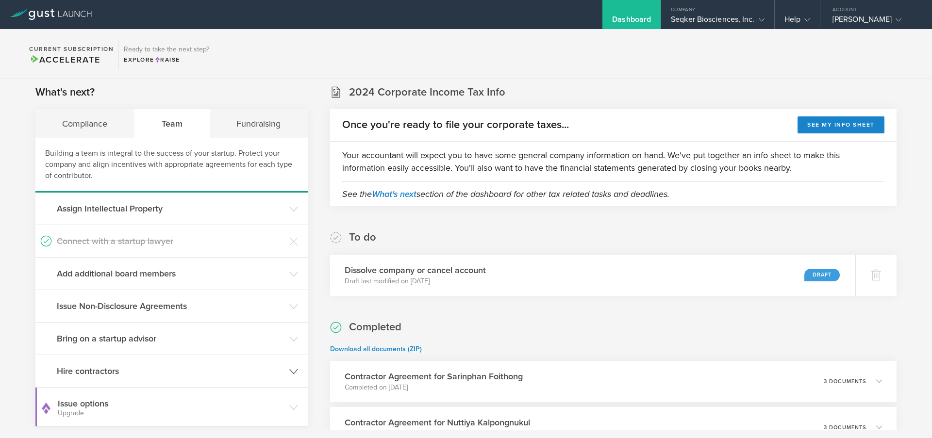
click at [295, 367] on header "Hire contractors" at bounding box center [171, 371] width 272 height 32
click at [295, 367] on icon at bounding box center [293, 370] width 9 height 9
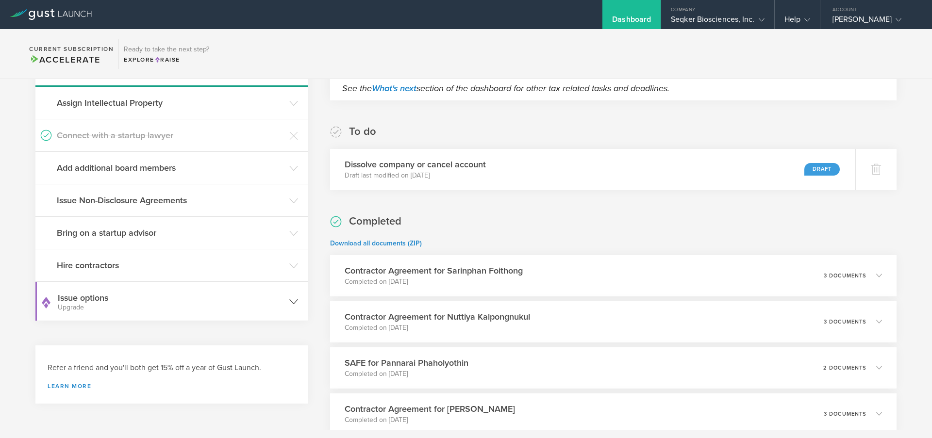
click at [293, 297] on gust-icon at bounding box center [293, 302] width 9 height 10
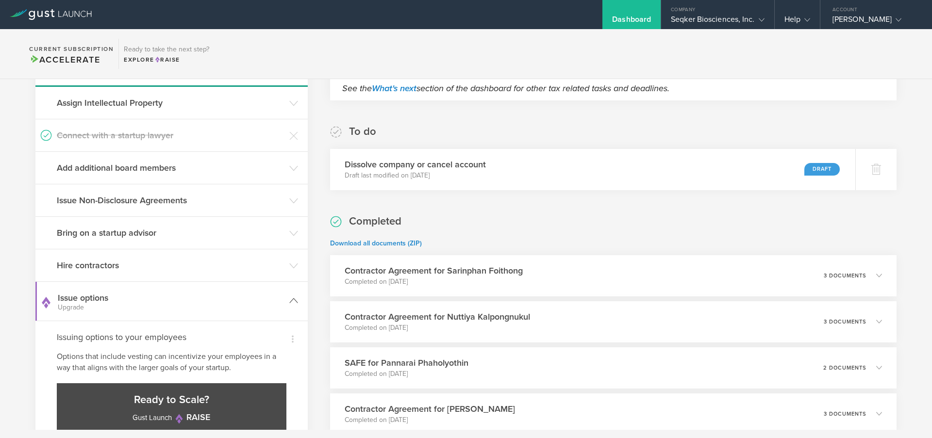
click at [293, 297] on icon at bounding box center [293, 301] width 9 height 9
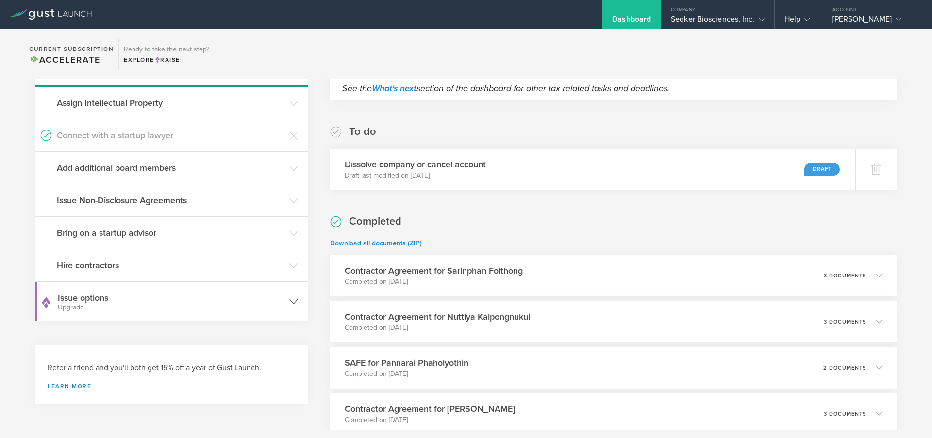
click at [293, 297] on gust-icon at bounding box center [293, 302] width 9 height 10
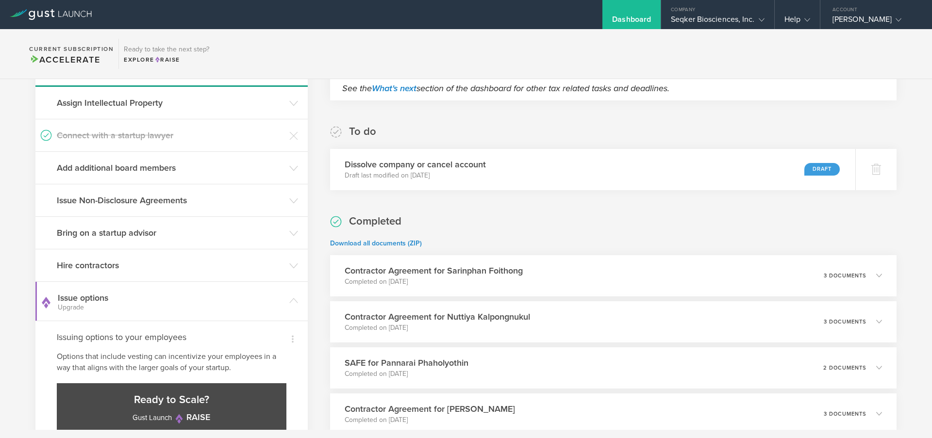
scroll to position [0, 0]
